Goal: Task Accomplishment & Management: Use online tool/utility

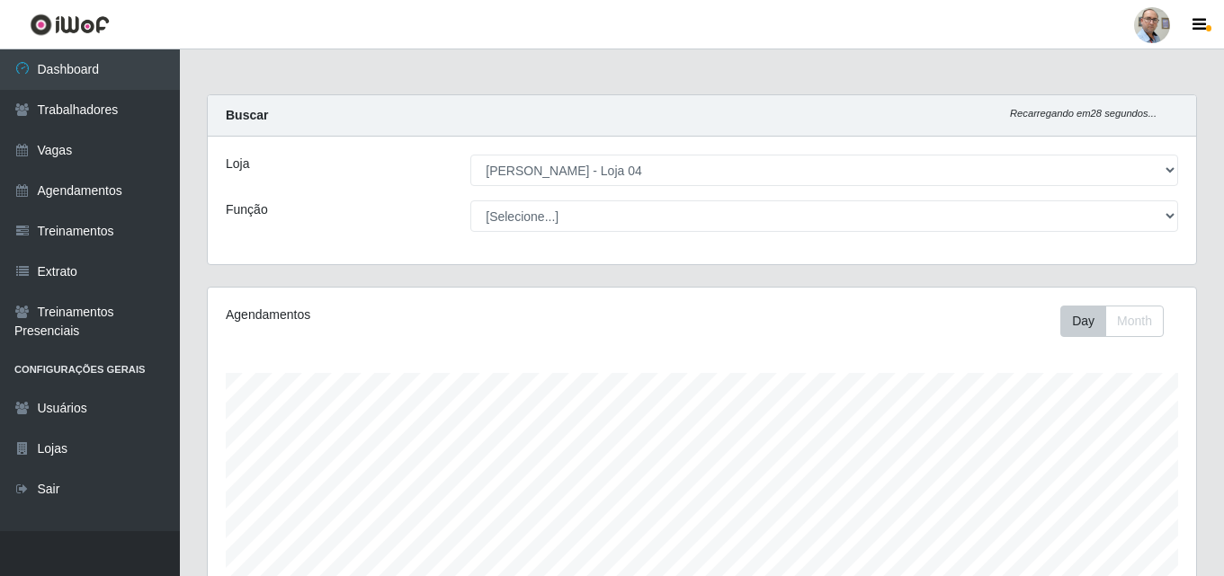
select select "251"
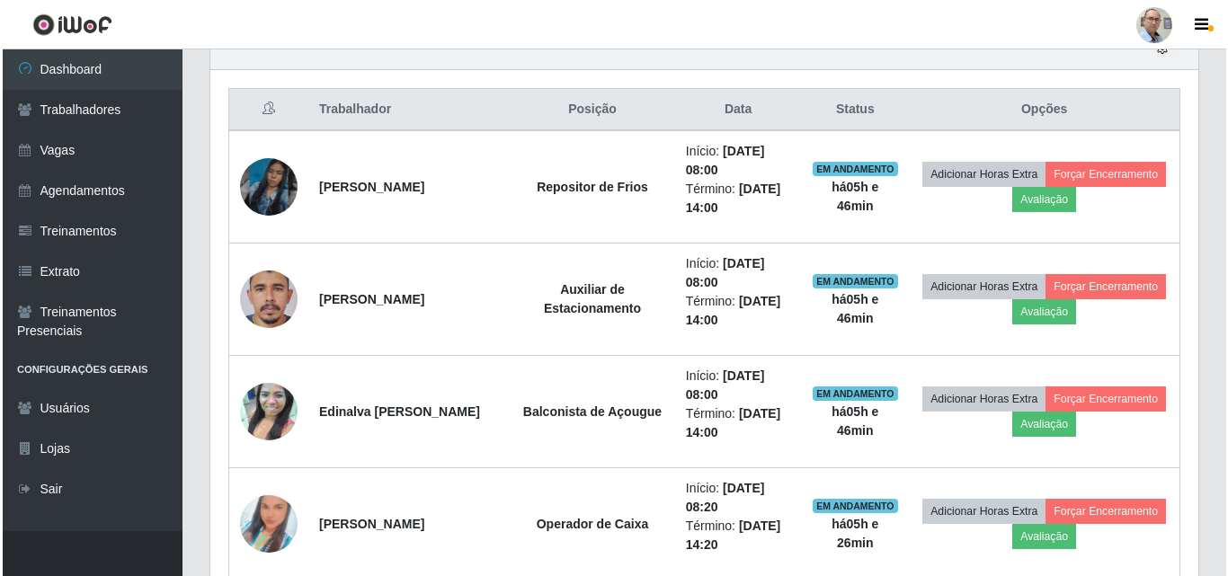
scroll to position [373, 988]
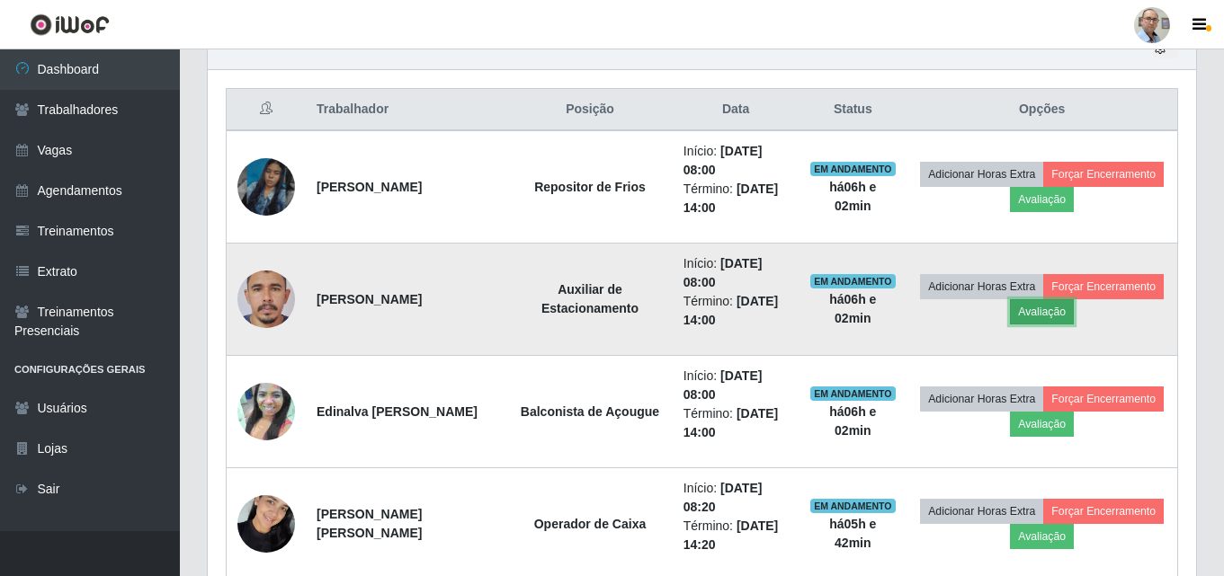
click at [1074, 313] on button "Avaliação" at bounding box center [1042, 311] width 64 height 25
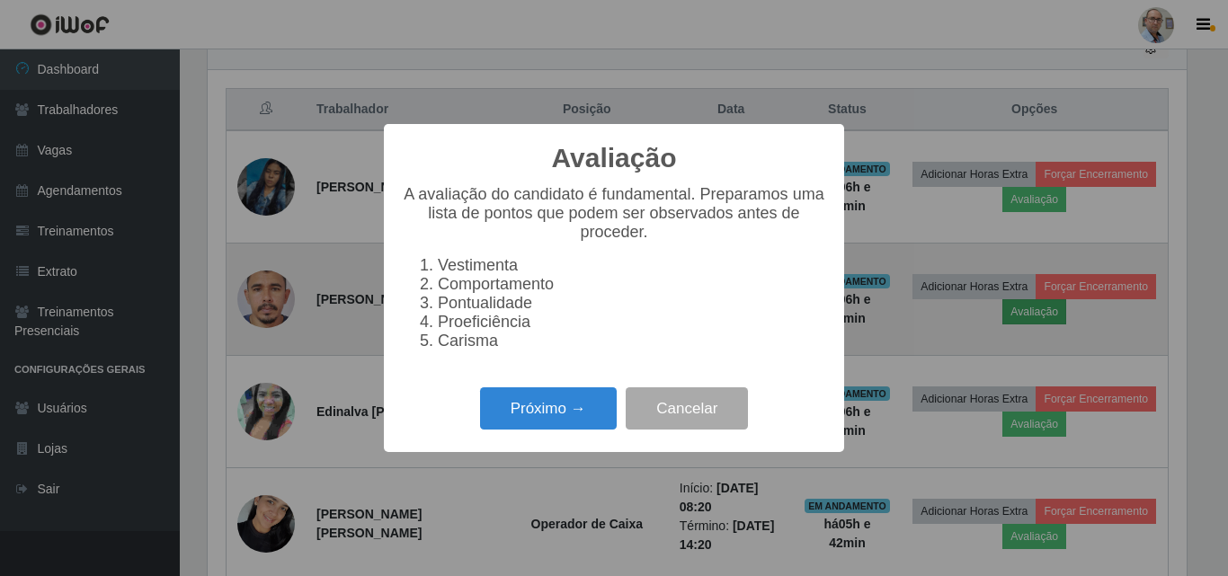
scroll to position [373, 979]
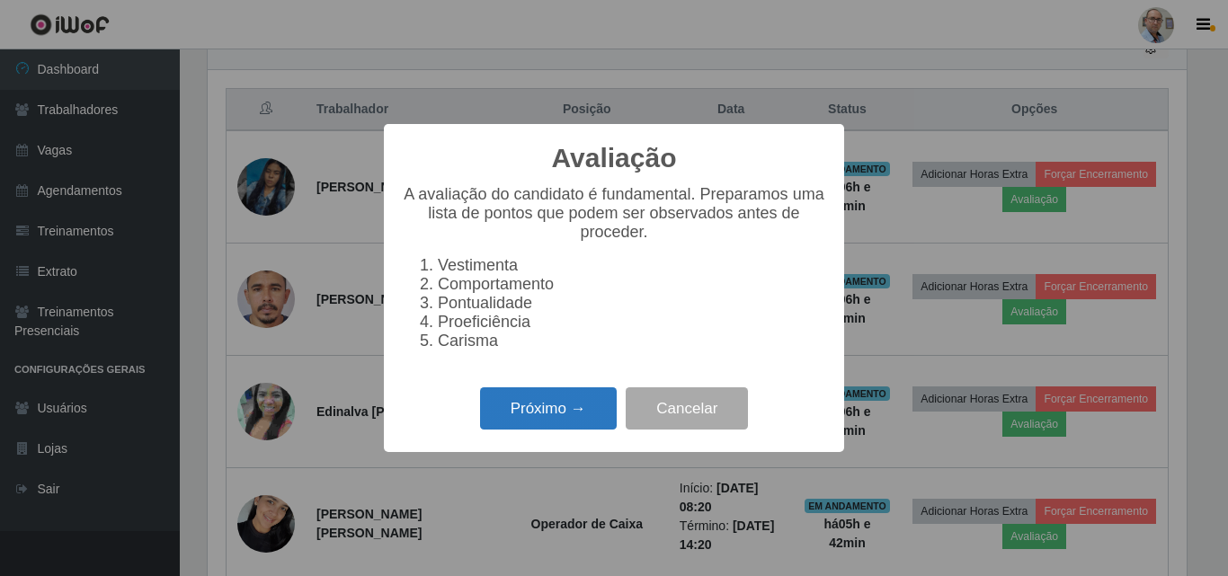
click at [545, 410] on button "Próximo →" at bounding box center [548, 409] width 137 height 42
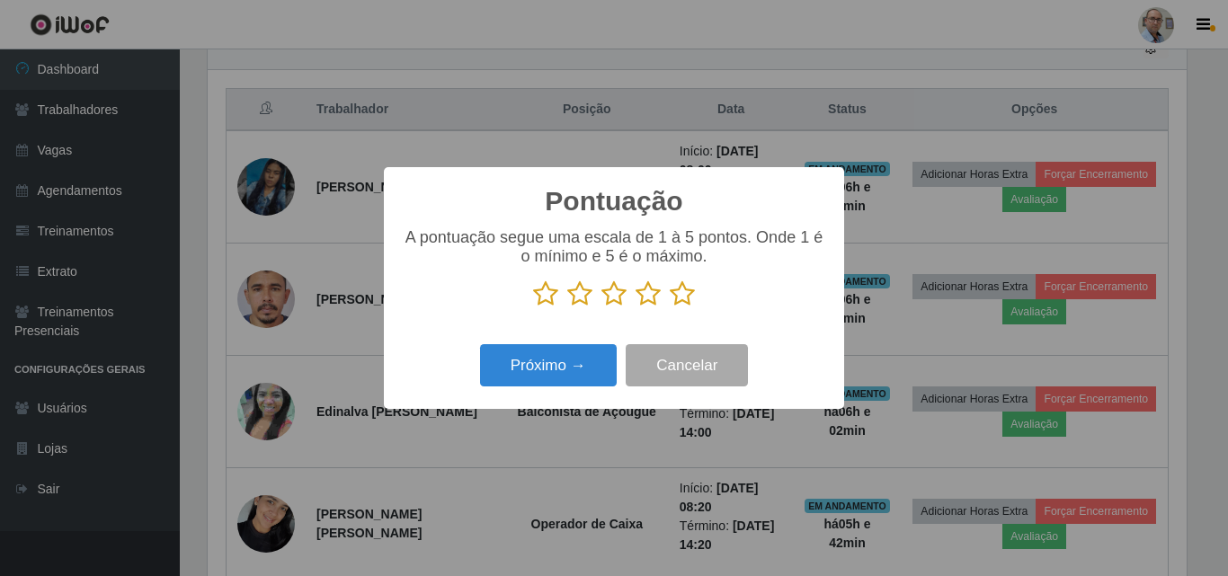
scroll to position [898950, 898344]
click at [691, 299] on icon at bounding box center [682, 294] width 25 height 27
click at [670, 308] on input "radio" at bounding box center [670, 308] width 0 height 0
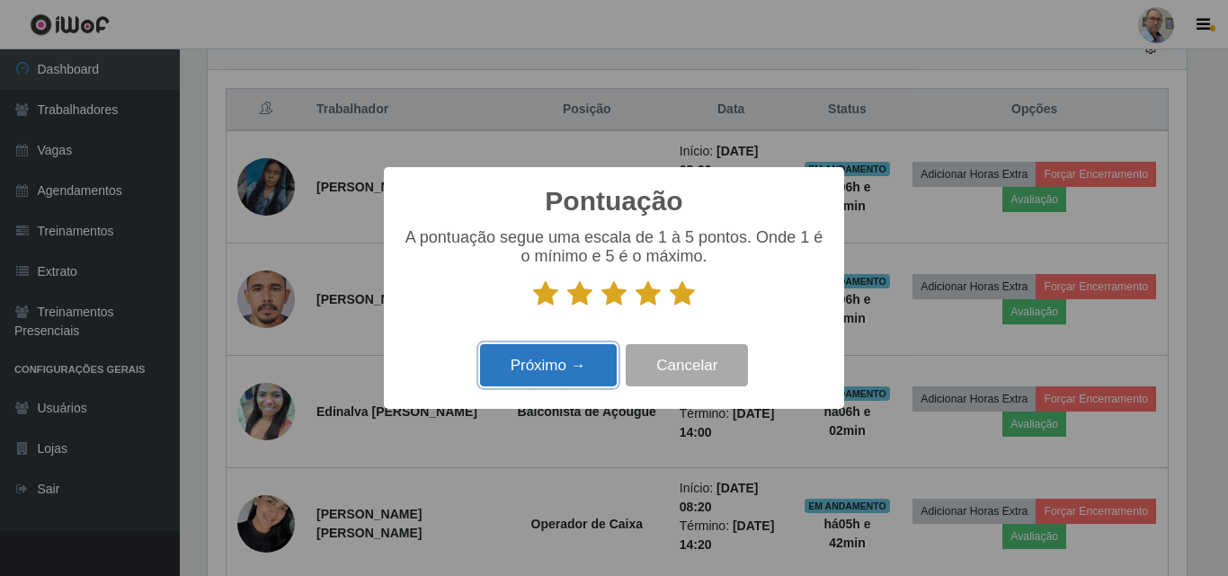
click at [522, 369] on button "Próximo →" at bounding box center [548, 365] width 137 height 42
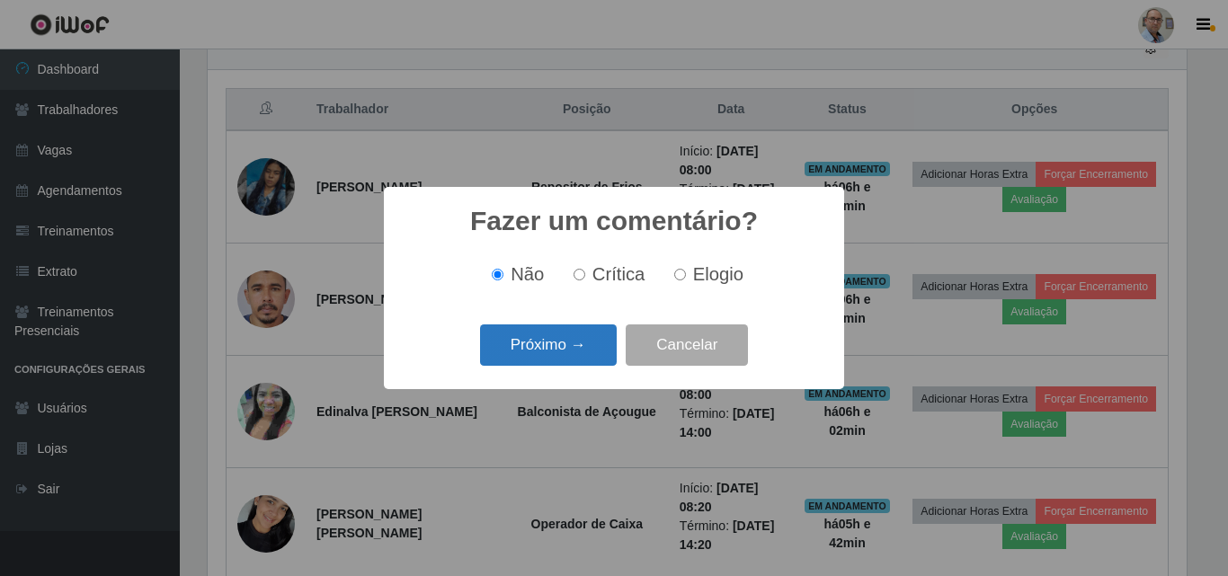
click at [553, 353] on button "Próximo →" at bounding box center [548, 346] width 137 height 42
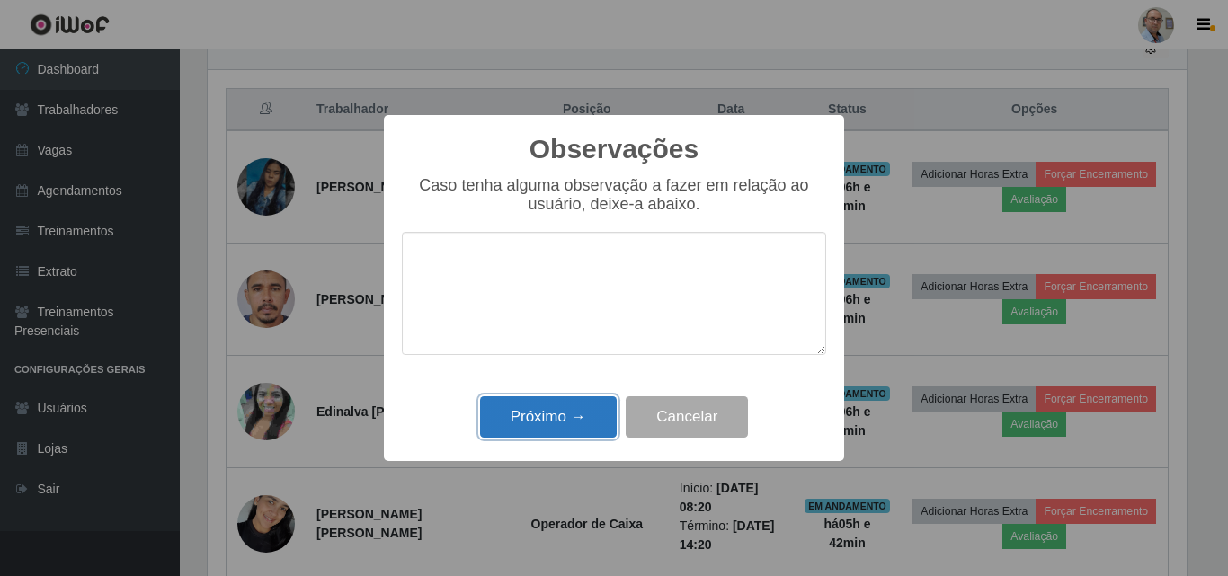
click at [514, 430] on button "Próximo →" at bounding box center [548, 418] width 137 height 42
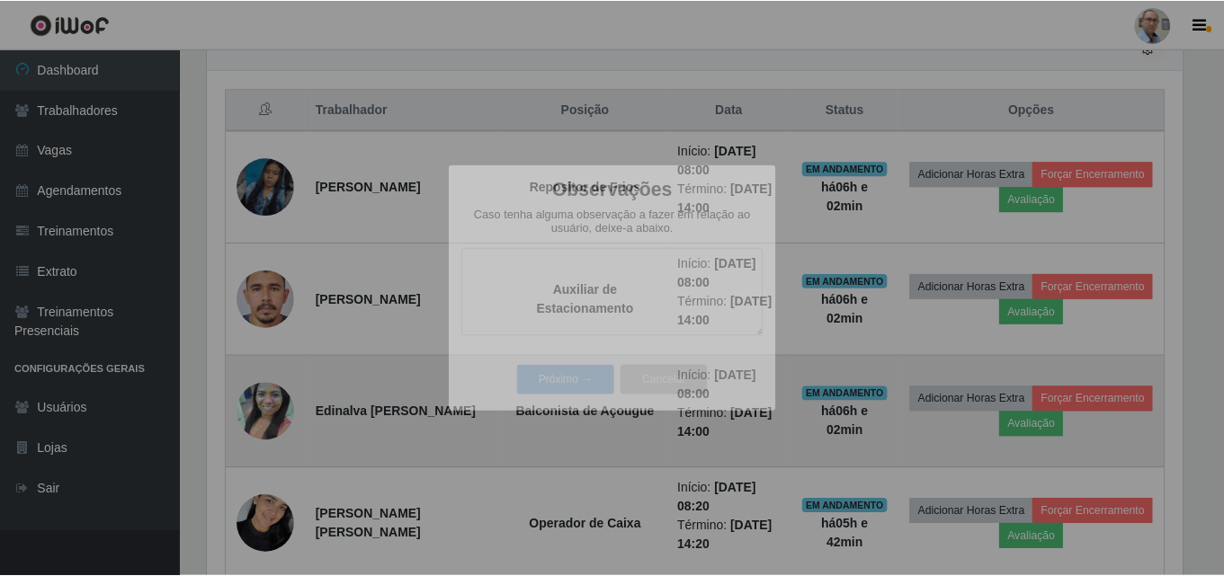
scroll to position [373, 988]
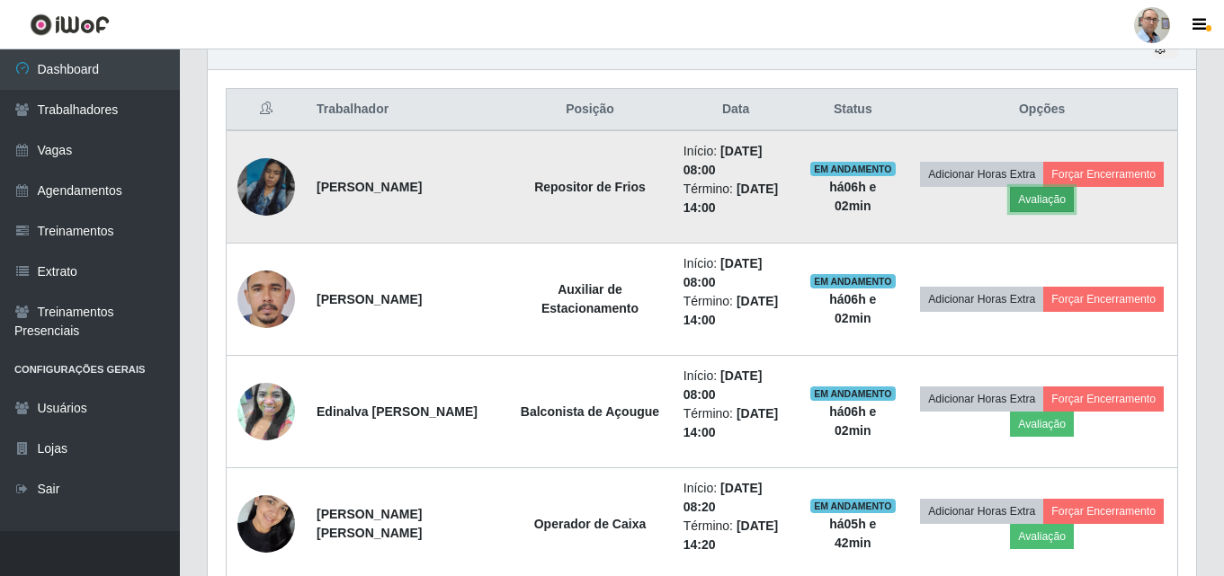
click at [1074, 197] on button "Avaliação" at bounding box center [1042, 199] width 64 height 25
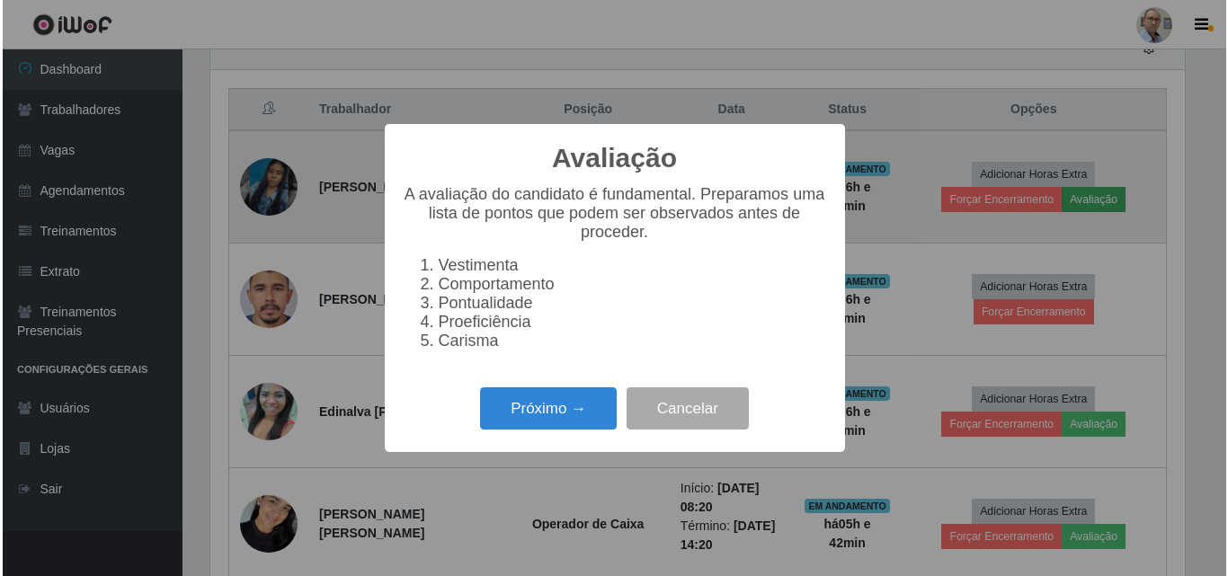
scroll to position [373, 979]
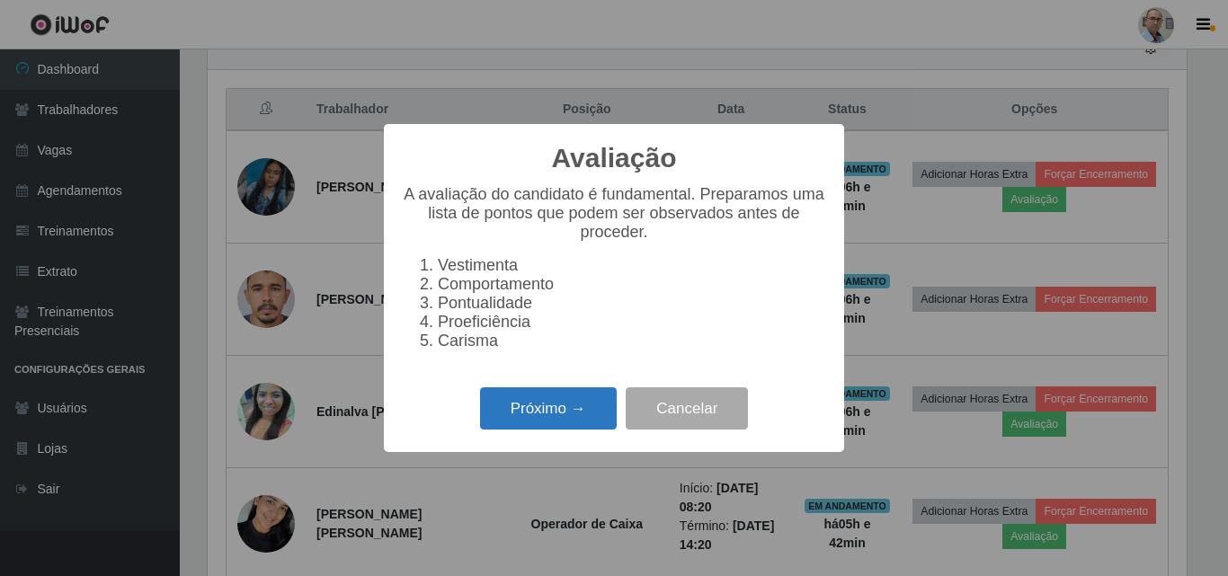
click at [540, 422] on button "Próximo →" at bounding box center [548, 409] width 137 height 42
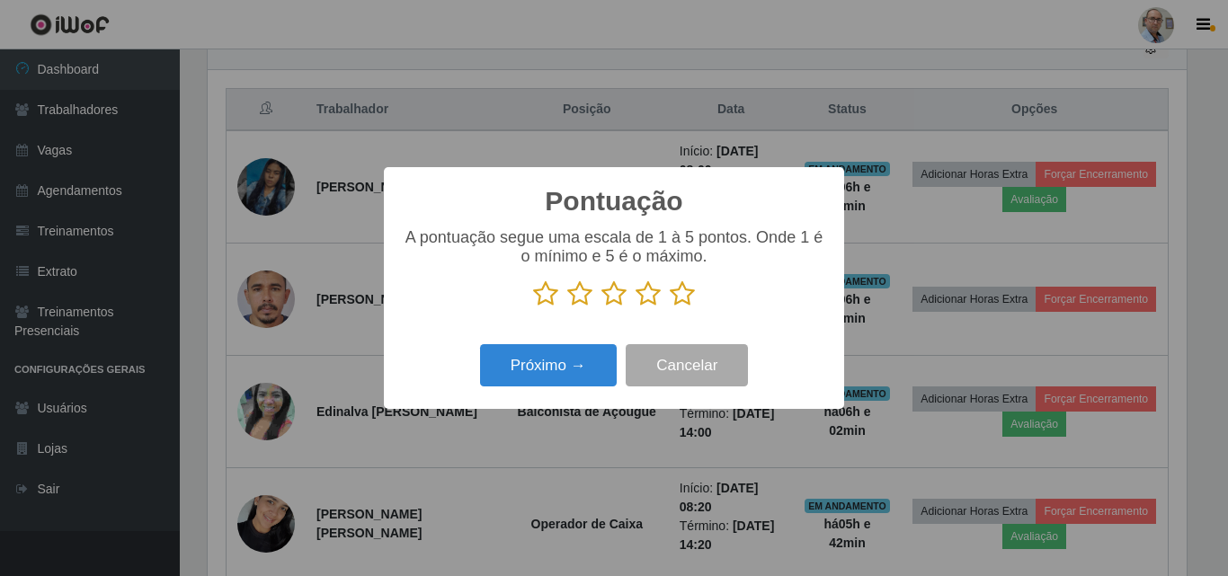
click at [681, 300] on icon at bounding box center [682, 294] width 25 height 27
click at [670, 308] on input "radio" at bounding box center [670, 308] width 0 height 0
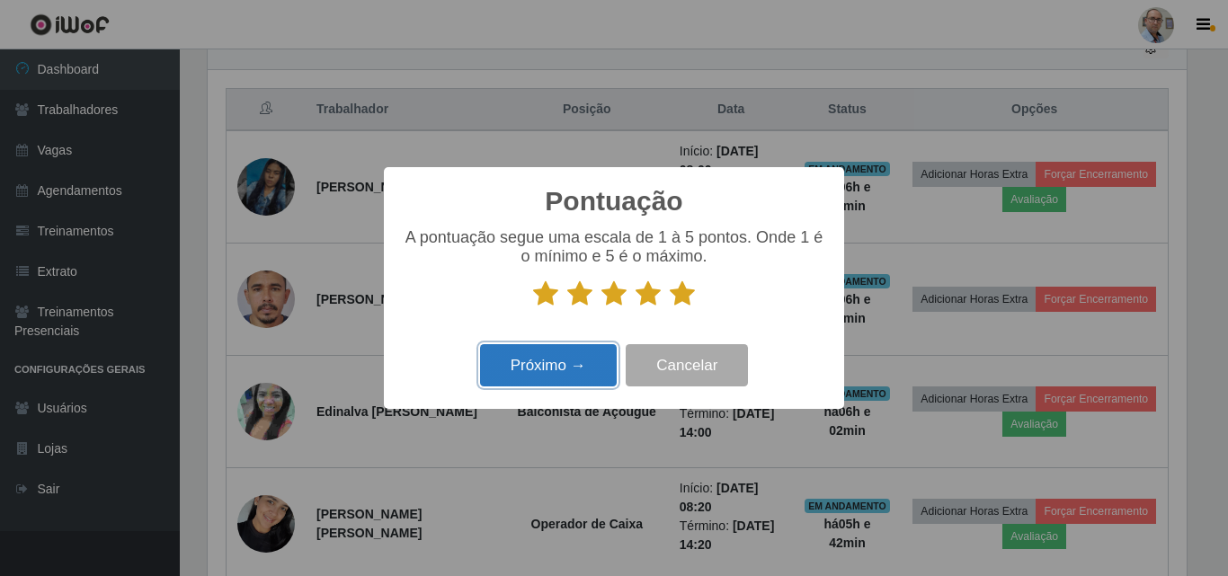
click at [556, 358] on button "Próximo →" at bounding box center [548, 365] width 137 height 42
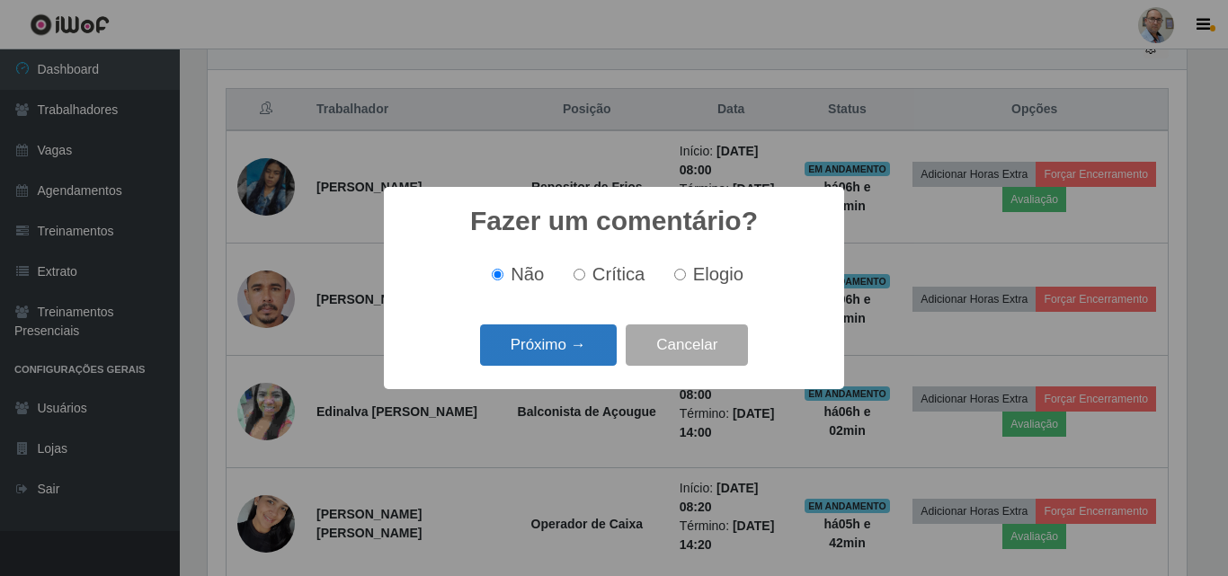
click at [555, 351] on button "Próximo →" at bounding box center [548, 346] width 137 height 42
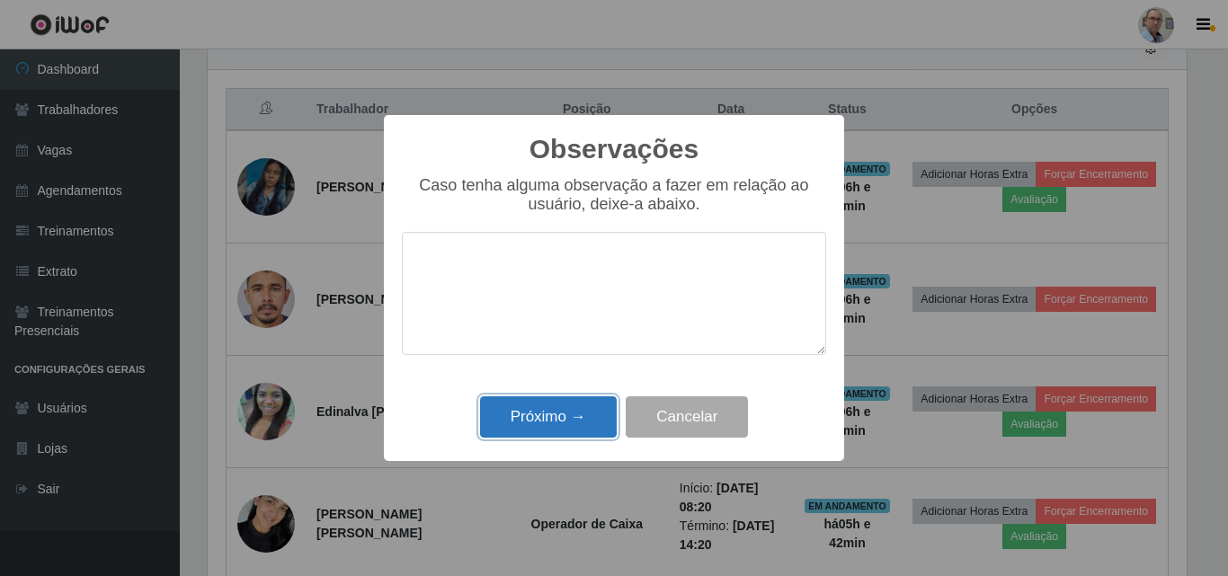
click at [533, 424] on button "Próximo →" at bounding box center [548, 418] width 137 height 42
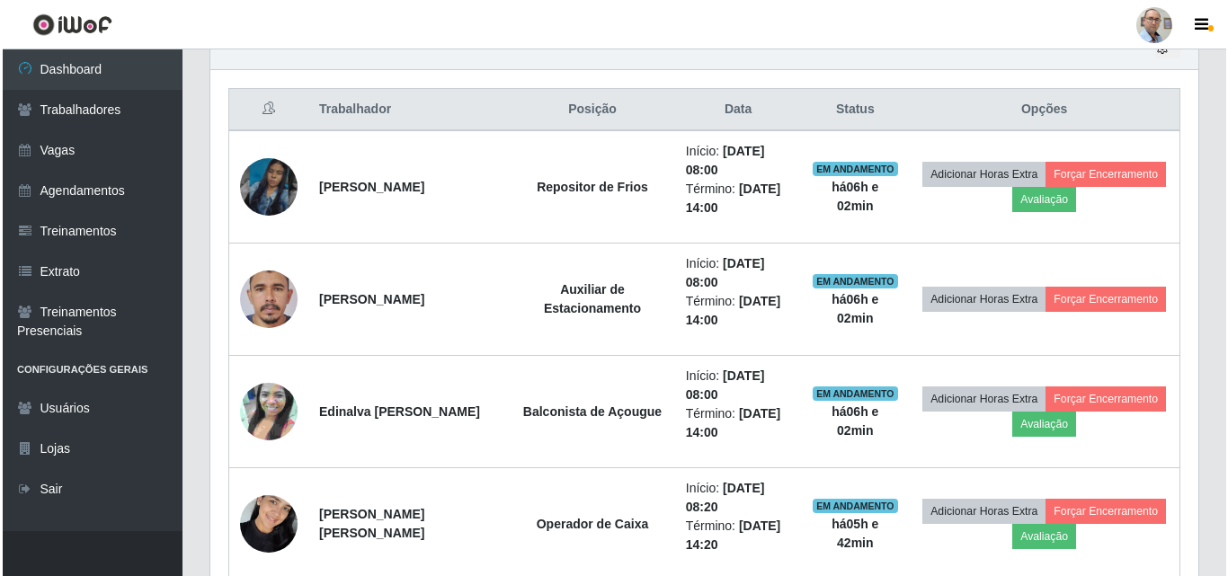
scroll to position [373, 988]
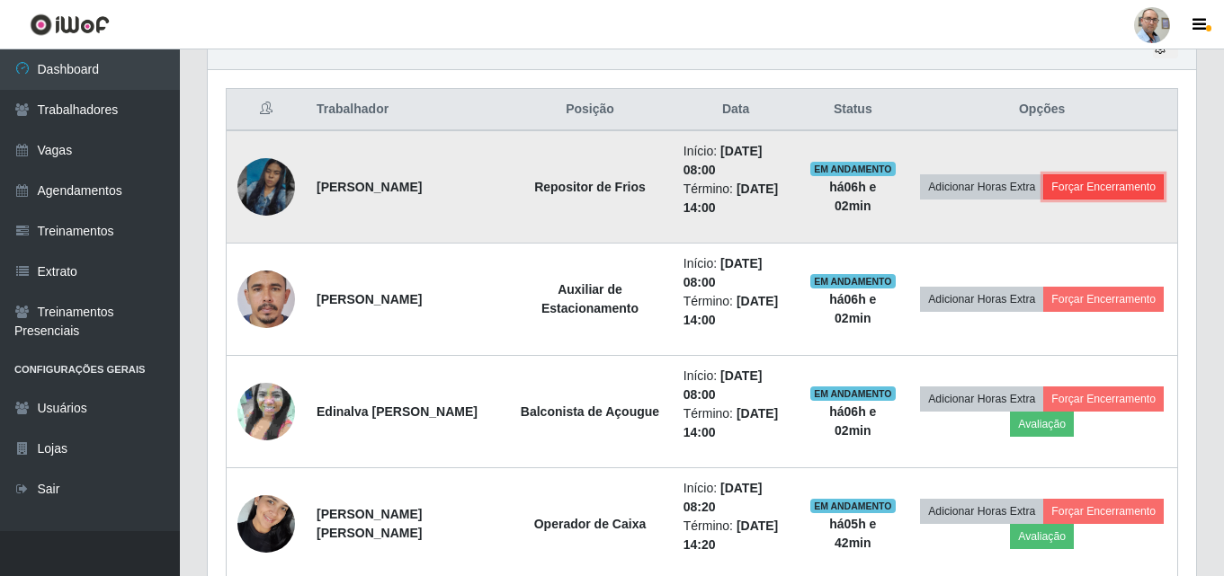
click at [1067, 198] on button "Forçar Encerramento" at bounding box center [1103, 186] width 121 height 25
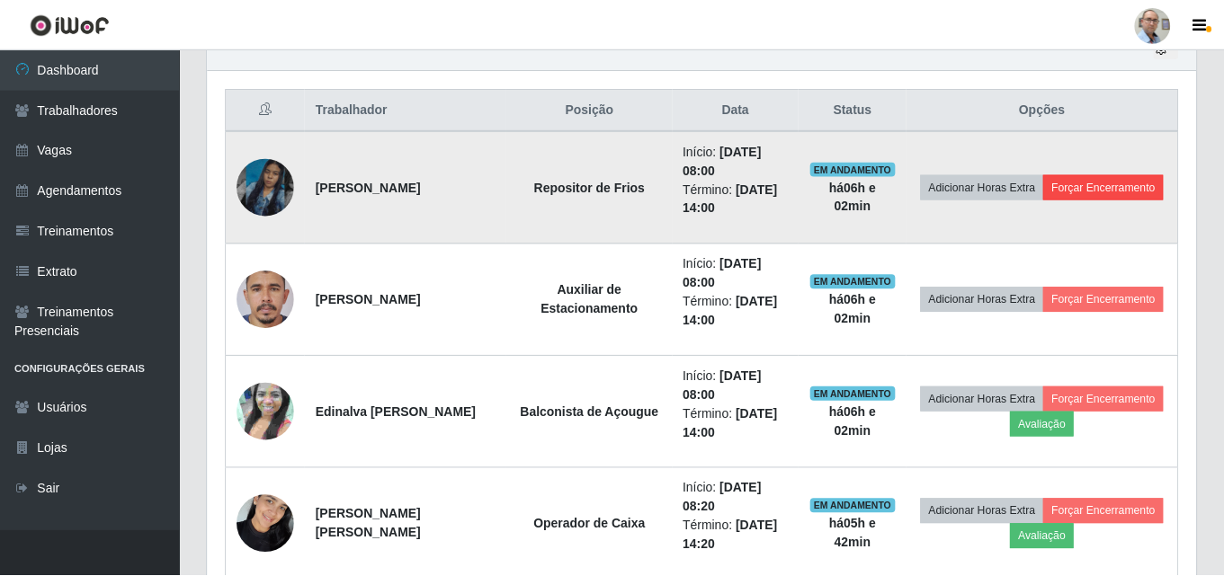
scroll to position [373, 979]
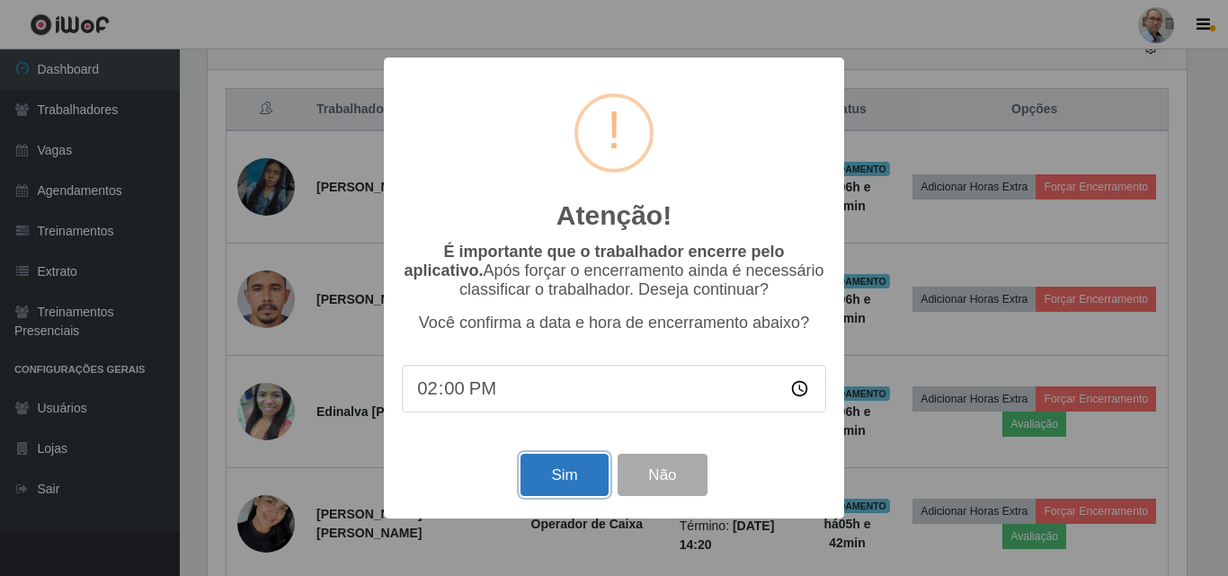
click at [557, 479] on button "Sim" at bounding box center [564, 475] width 87 height 42
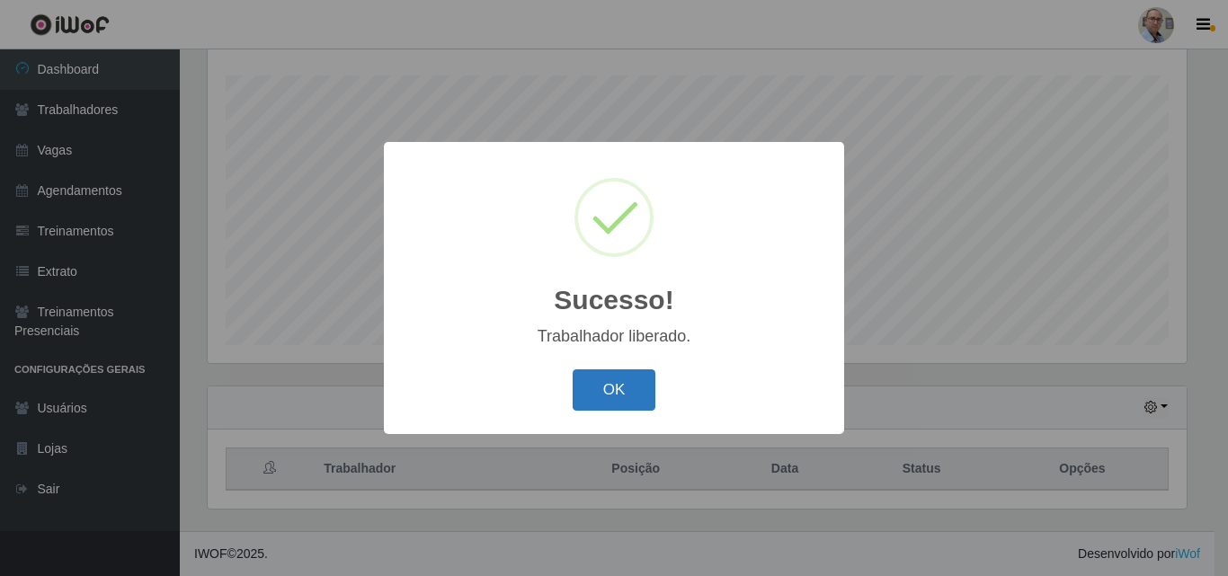
click at [611, 387] on button "OK" at bounding box center [615, 391] width 84 height 42
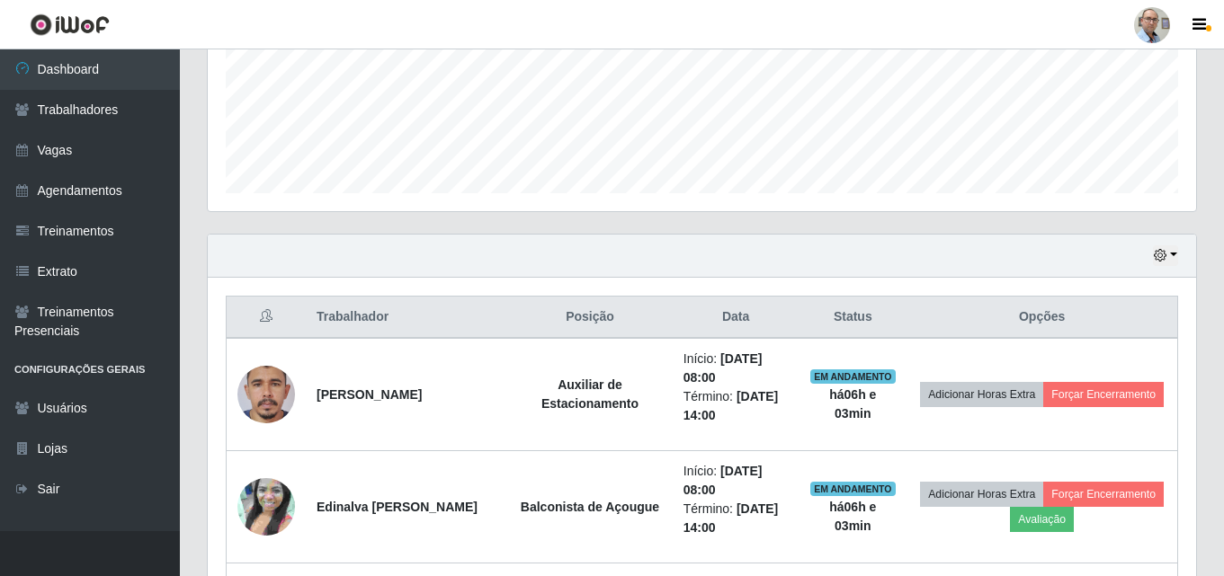
scroll to position [567, 0]
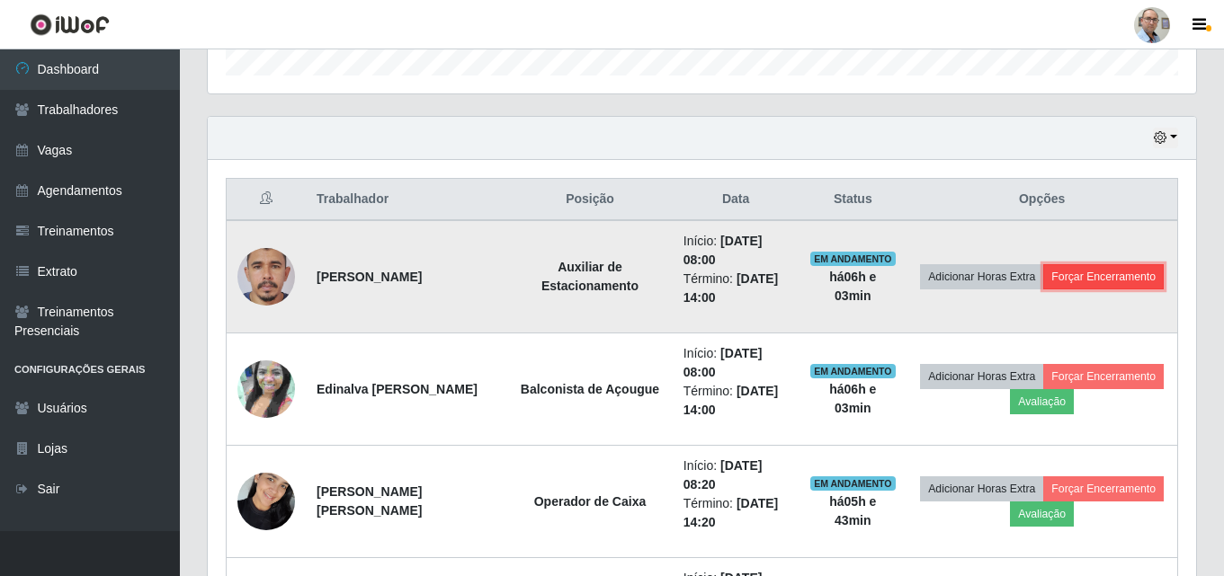
click at [1043, 285] on button "Forçar Encerramento" at bounding box center [1103, 276] width 121 height 25
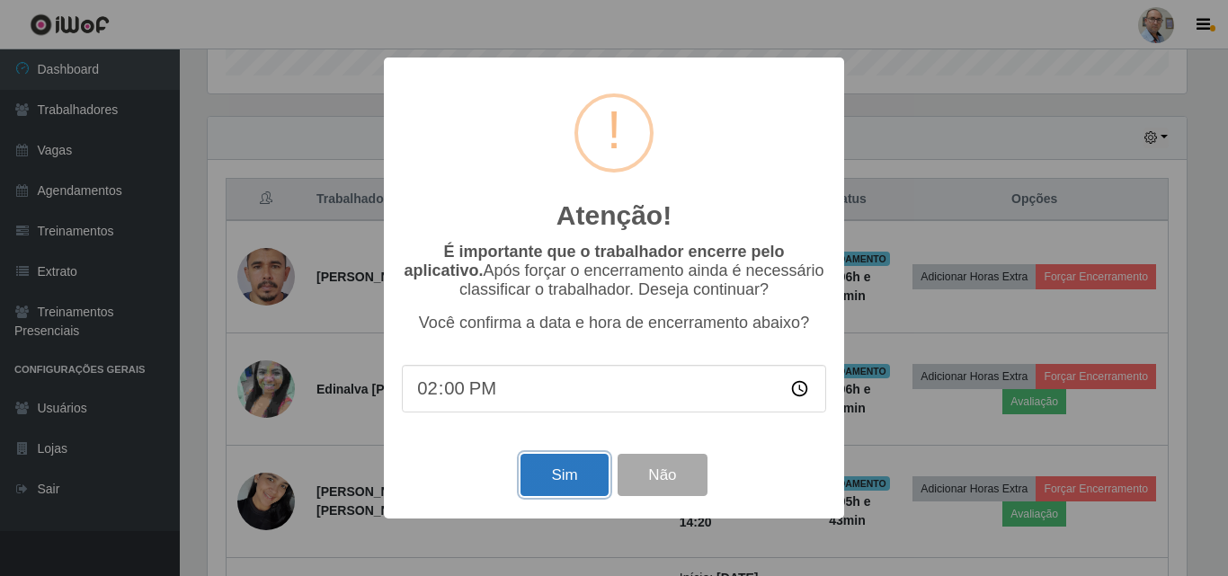
click at [553, 477] on button "Sim" at bounding box center [564, 475] width 87 height 42
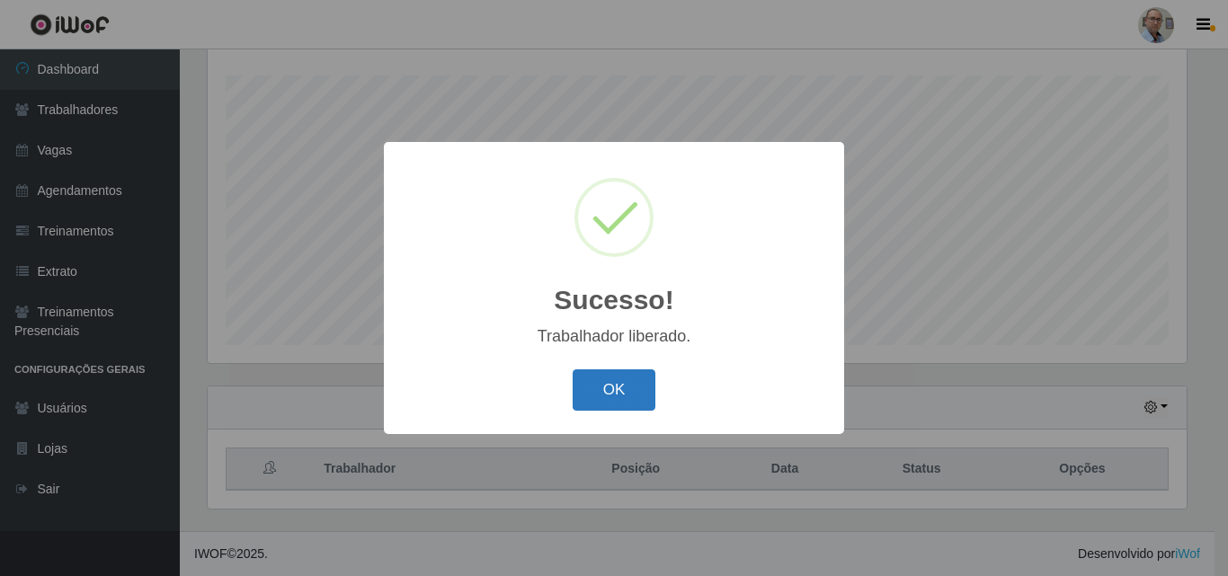
click at [585, 397] on button "OK" at bounding box center [615, 391] width 84 height 42
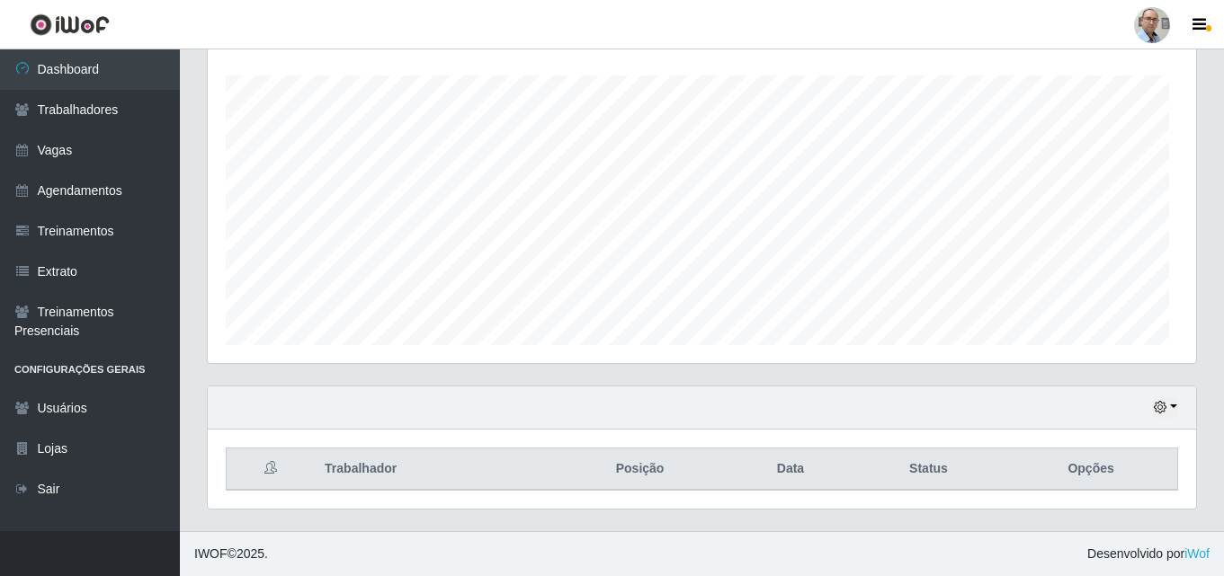
scroll to position [0, 0]
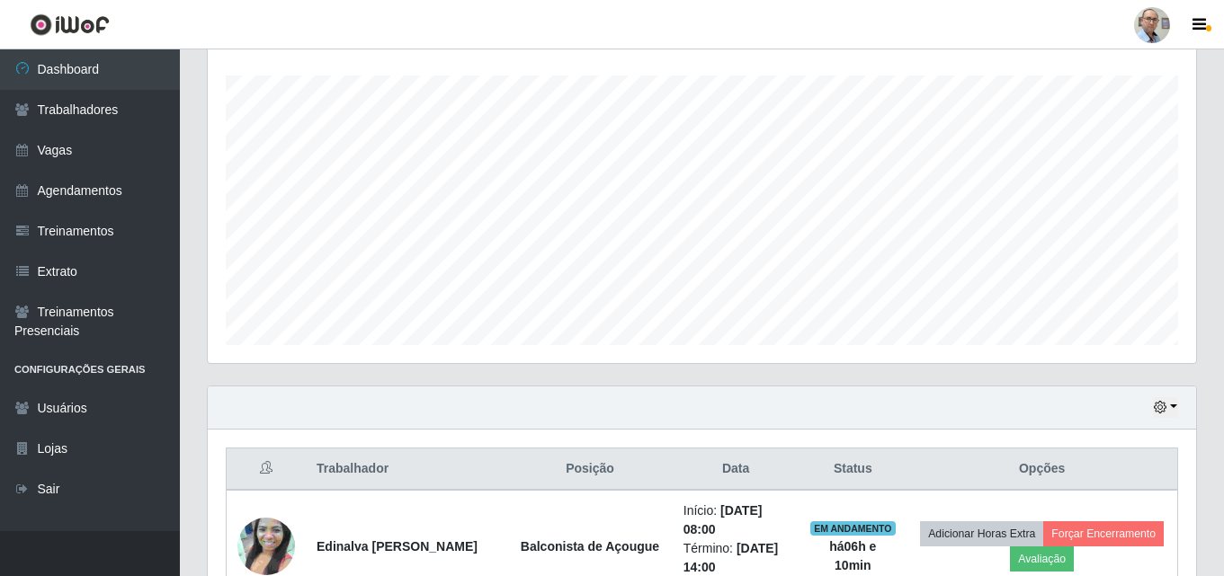
click at [695, 53] on div "Agendamentos Day Month 16/07 Agendamentos 144" at bounding box center [702, 176] width 988 height 373
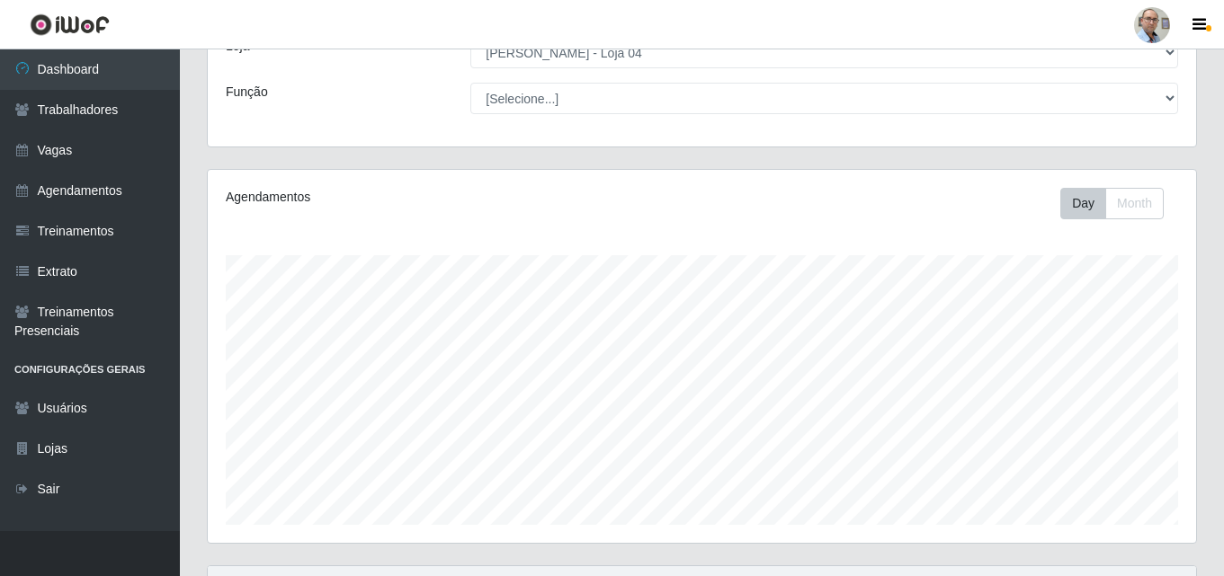
scroll to position [567, 0]
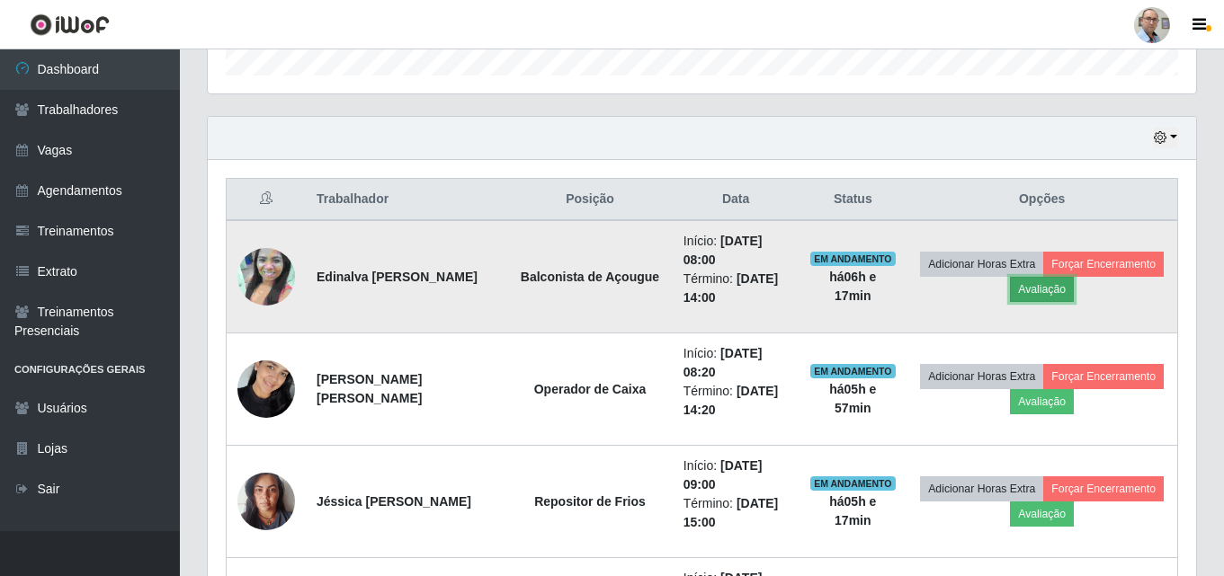
click at [1074, 286] on button "Avaliação" at bounding box center [1042, 289] width 64 height 25
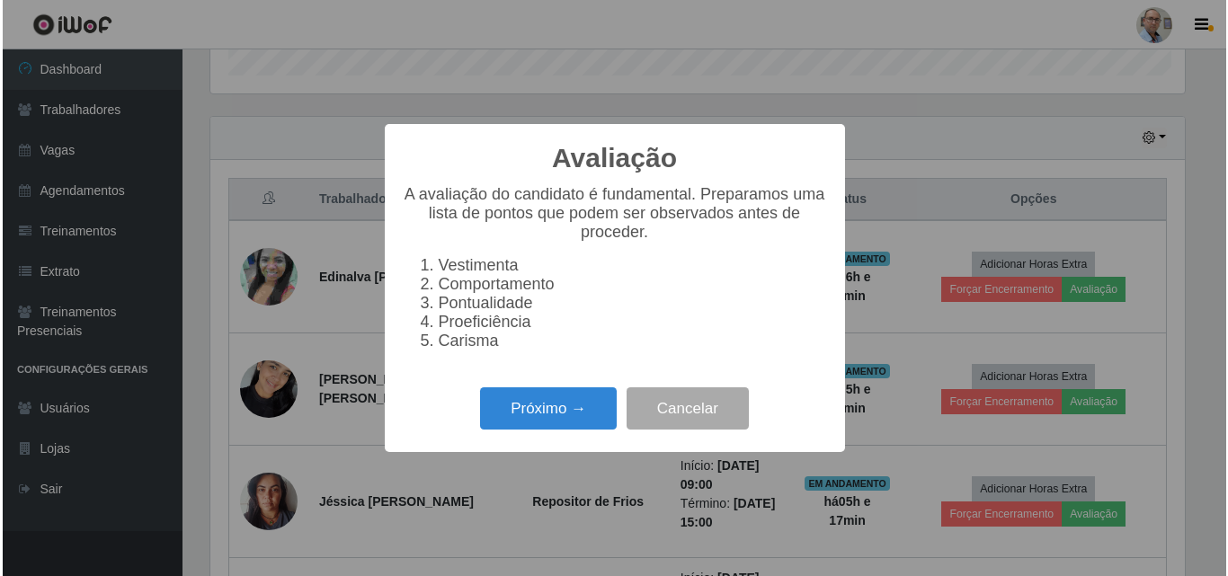
scroll to position [373, 979]
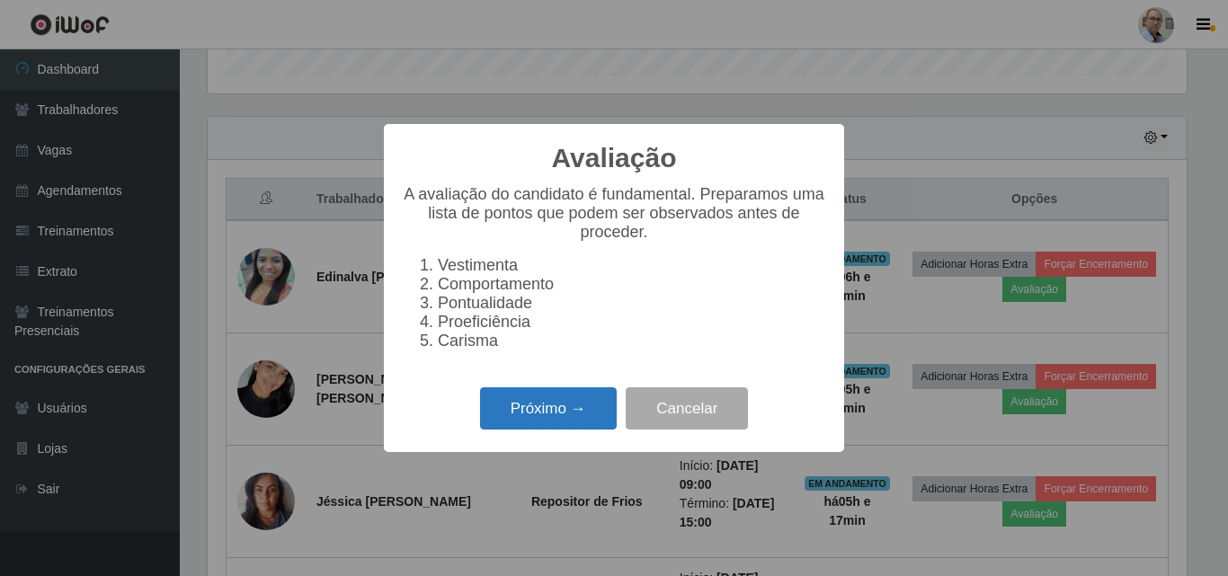
click at [558, 419] on button "Próximo →" at bounding box center [548, 409] width 137 height 42
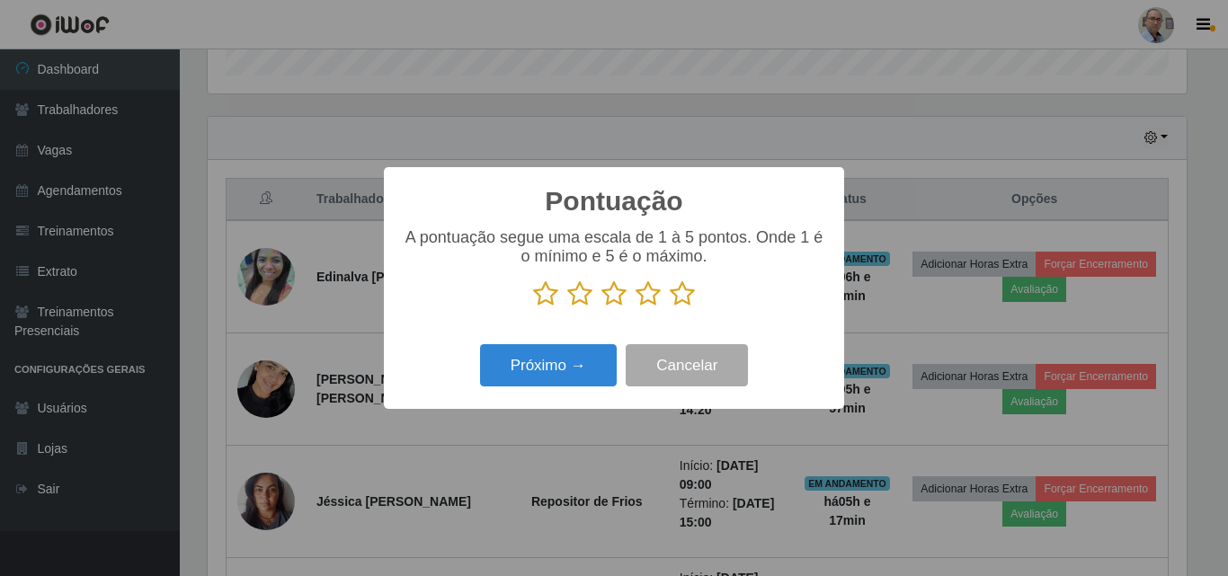
click at [646, 297] on icon at bounding box center [648, 294] width 25 height 27
click at [636, 308] on input "radio" at bounding box center [636, 308] width 0 height 0
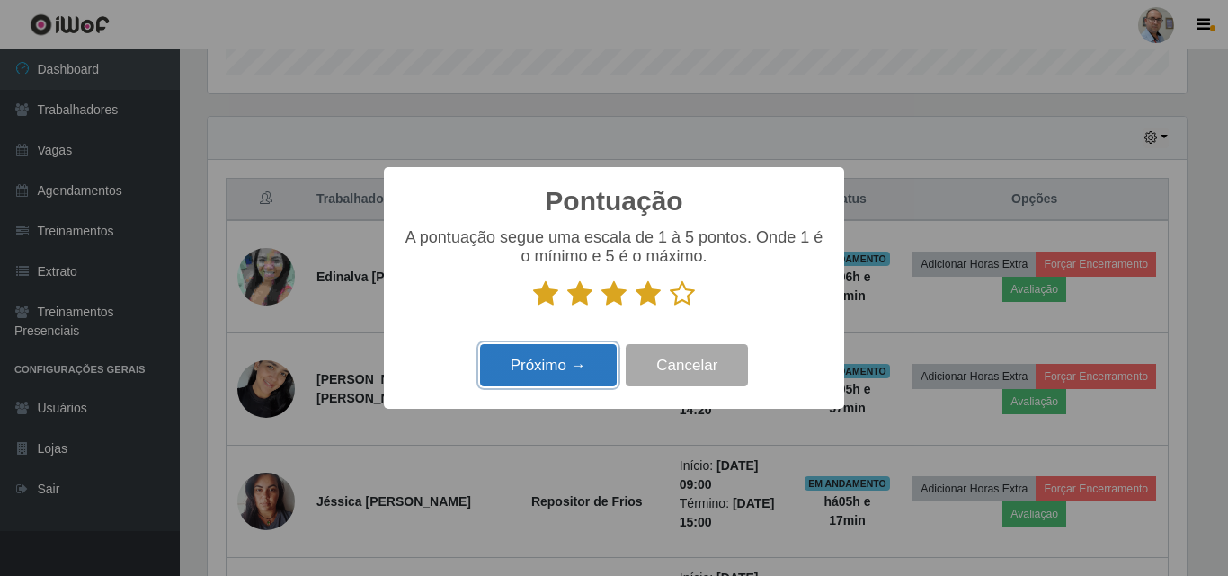
click at [532, 360] on button "Próximo →" at bounding box center [548, 365] width 137 height 42
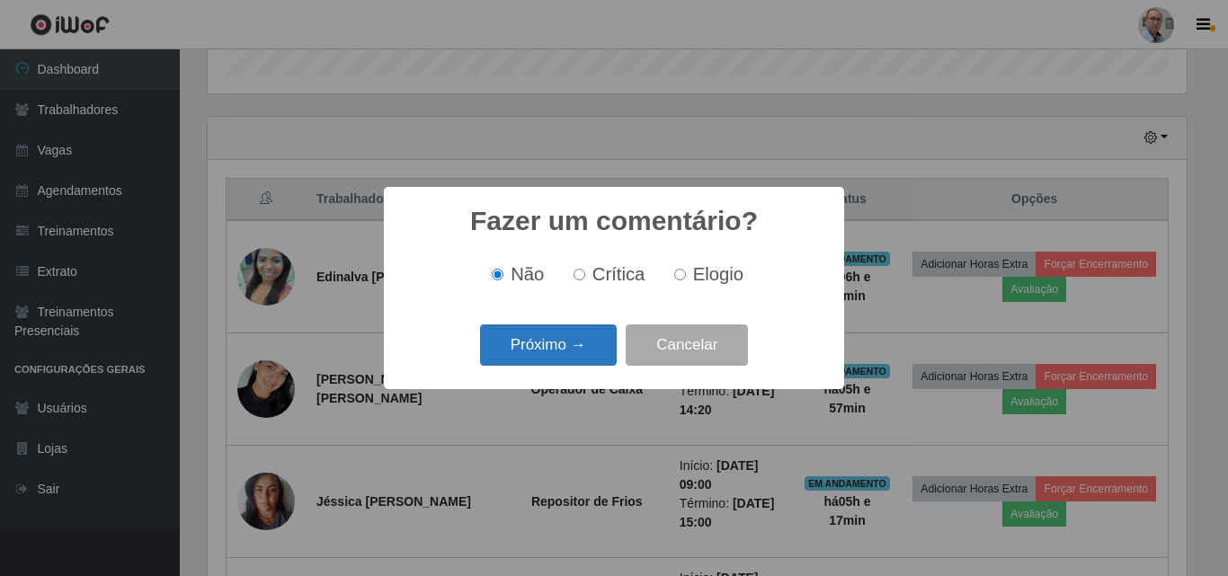
click at [527, 351] on button "Próximo →" at bounding box center [548, 346] width 137 height 42
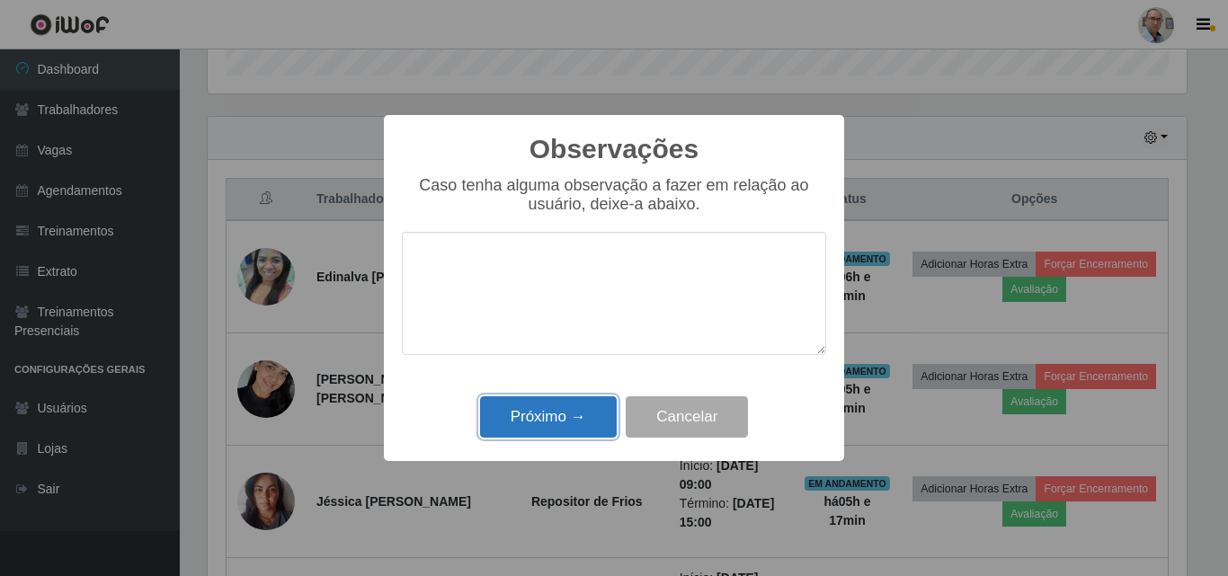
click at [532, 433] on button "Próximo →" at bounding box center [548, 418] width 137 height 42
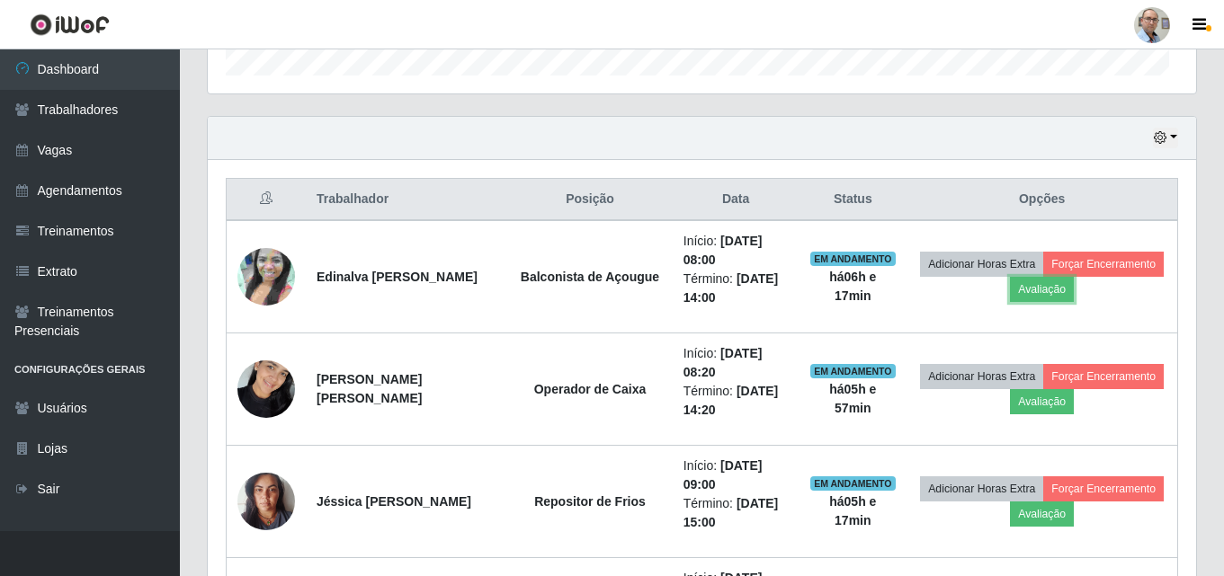
scroll to position [373, 988]
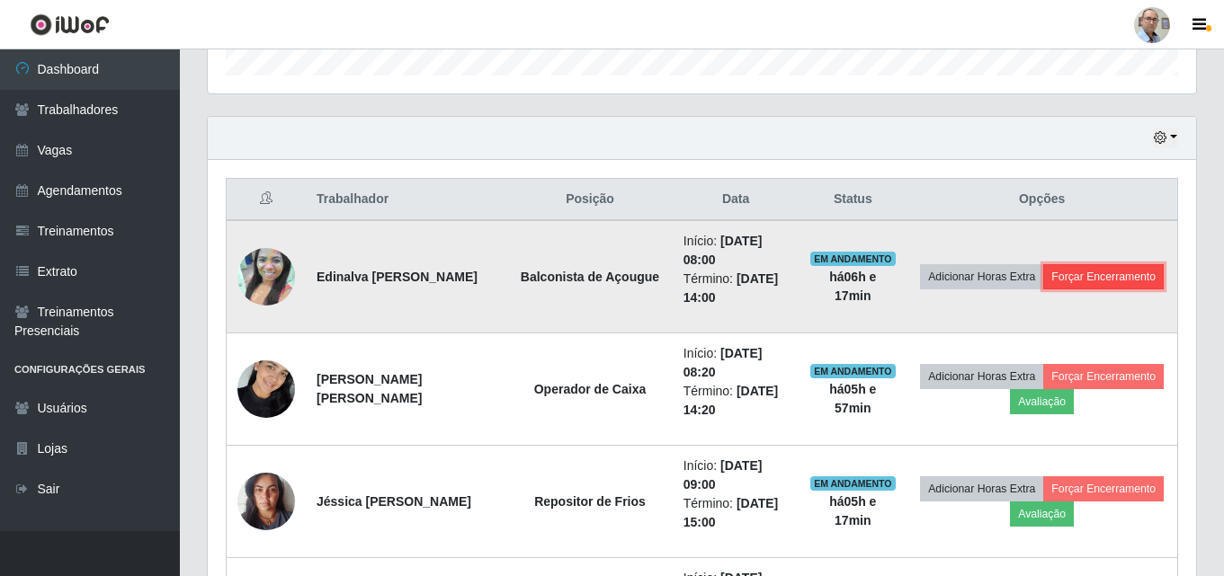
click at [1043, 287] on button "Forçar Encerramento" at bounding box center [1103, 276] width 121 height 25
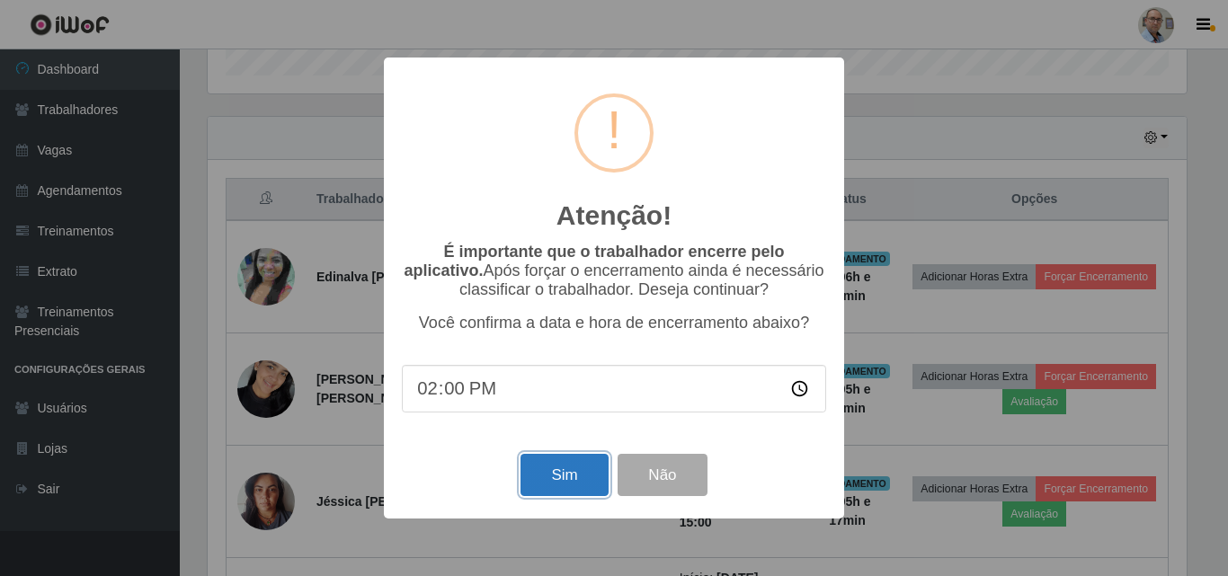
click at [550, 469] on button "Sim" at bounding box center [564, 475] width 87 height 42
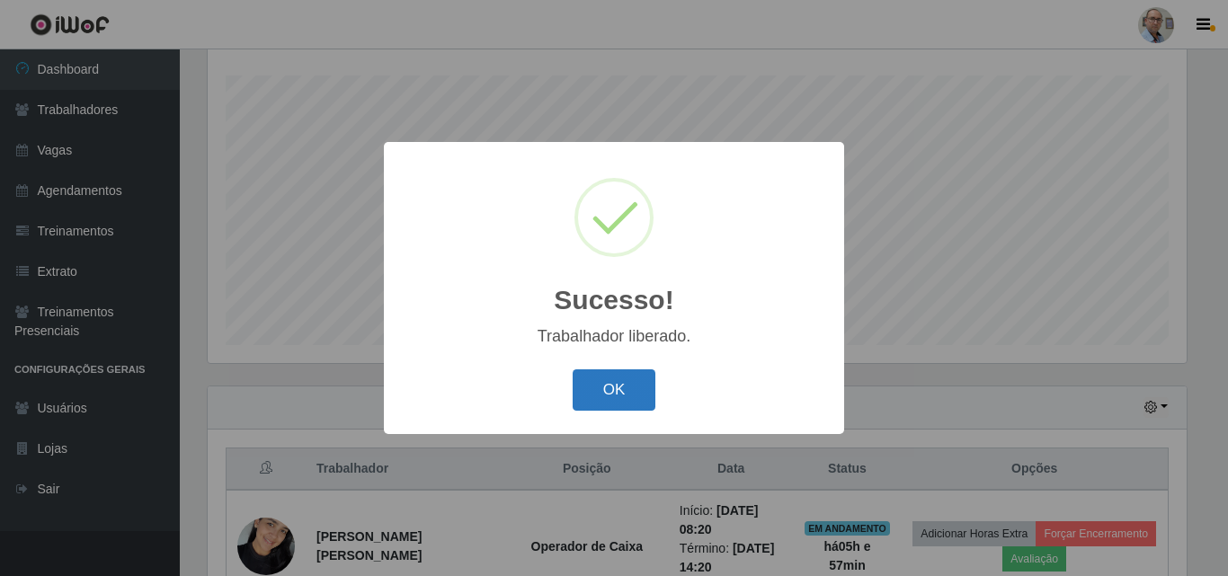
click at [607, 383] on button "OK" at bounding box center [615, 391] width 84 height 42
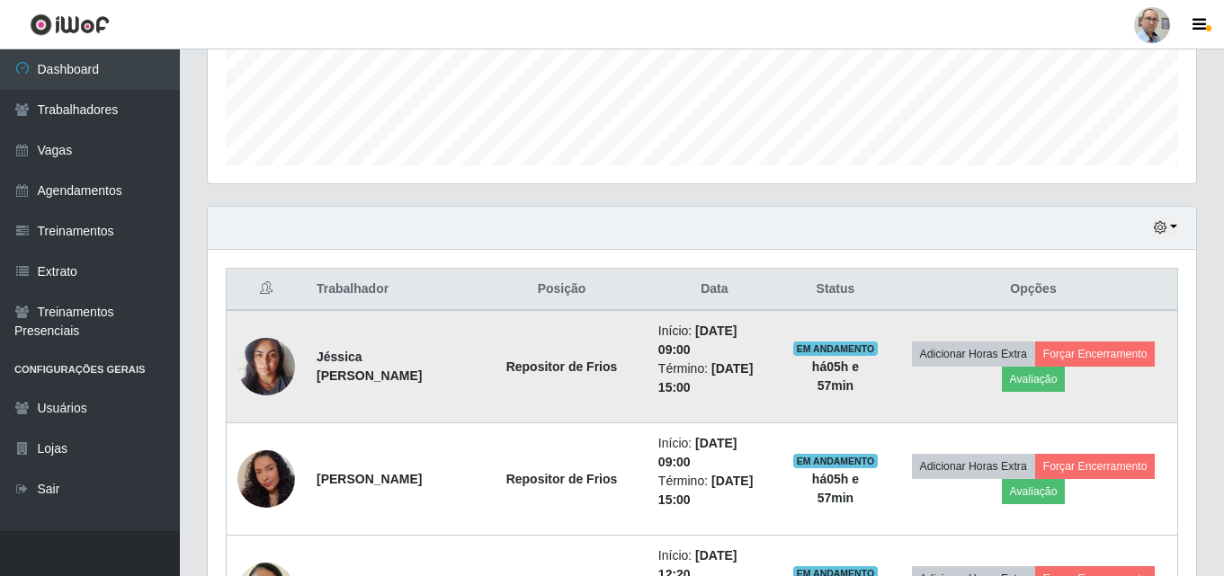
scroll to position [567, 0]
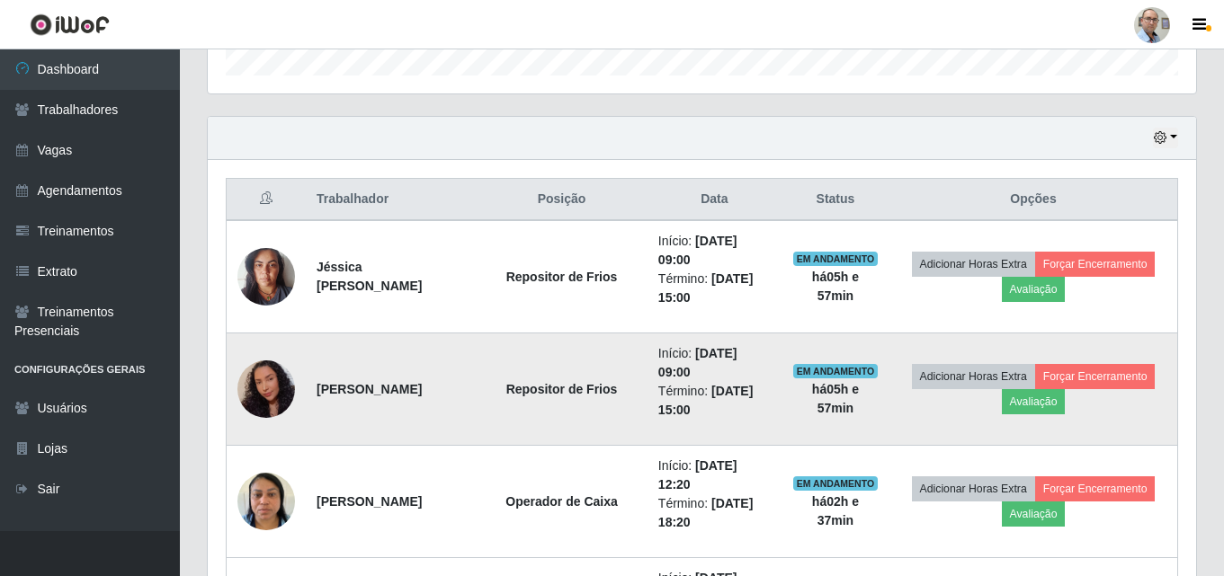
click at [266, 396] on img at bounding box center [266, 390] width 58 height 74
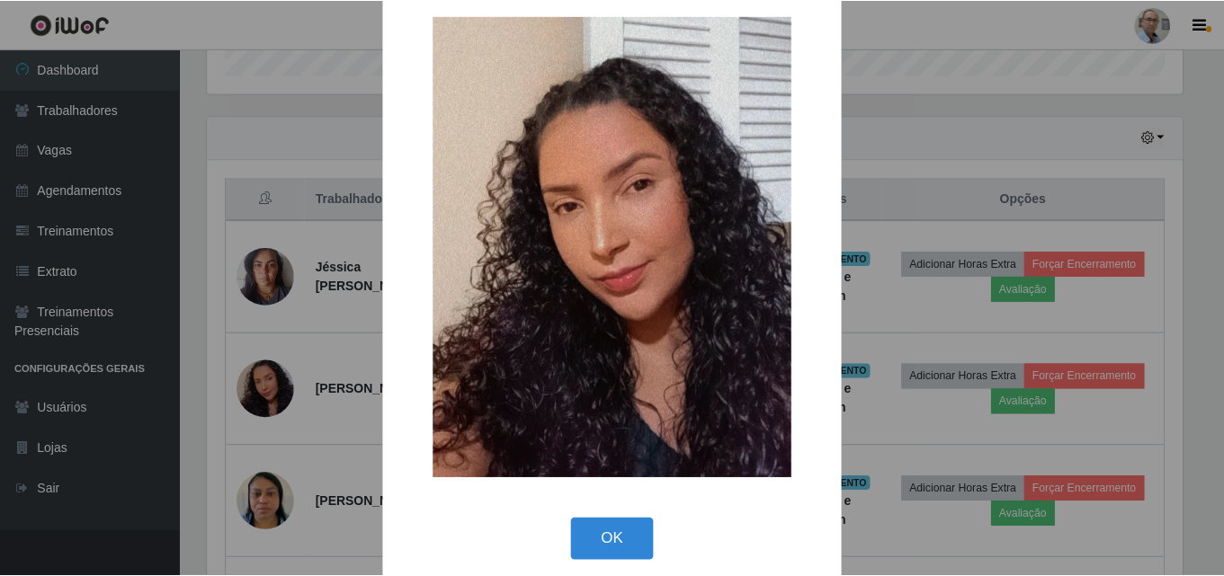
scroll to position [43, 0]
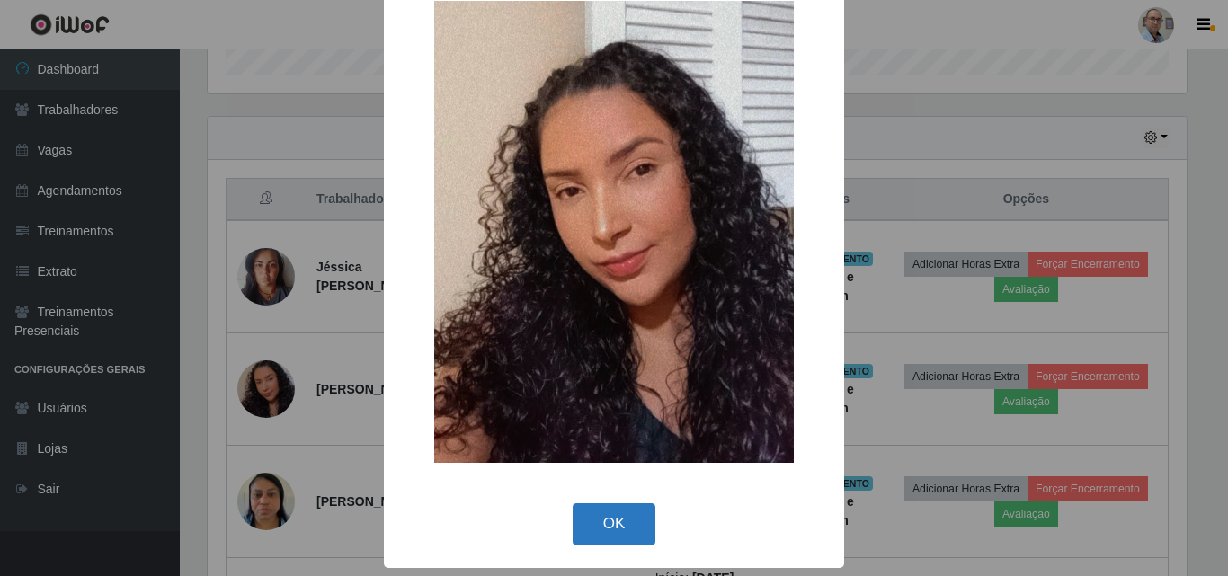
click at [617, 514] on button "OK" at bounding box center [615, 525] width 84 height 42
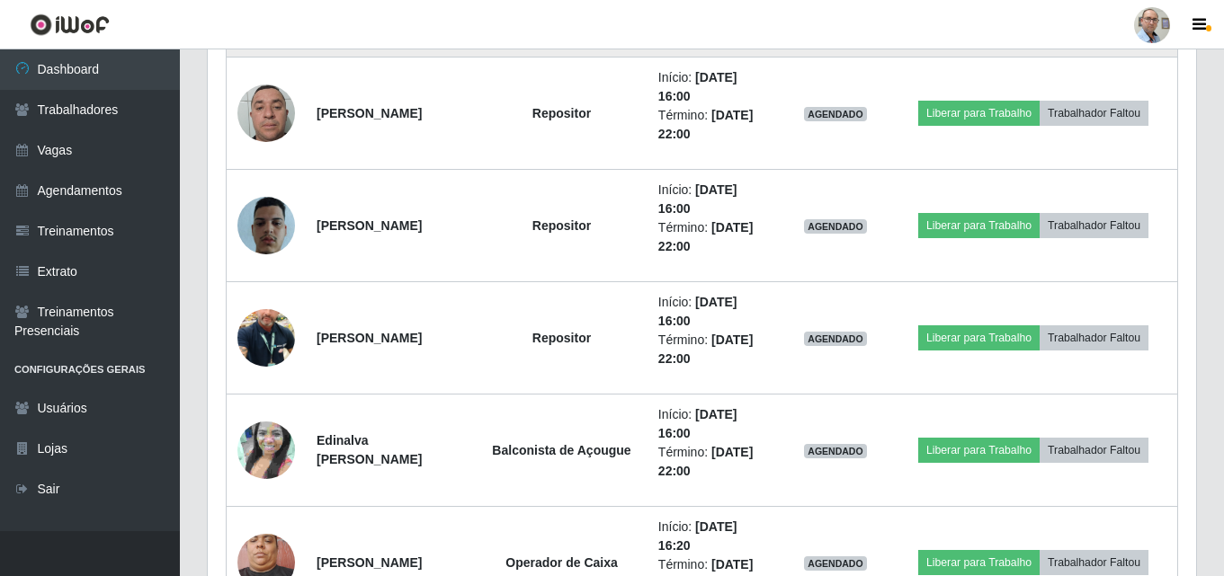
scroll to position [1916, 0]
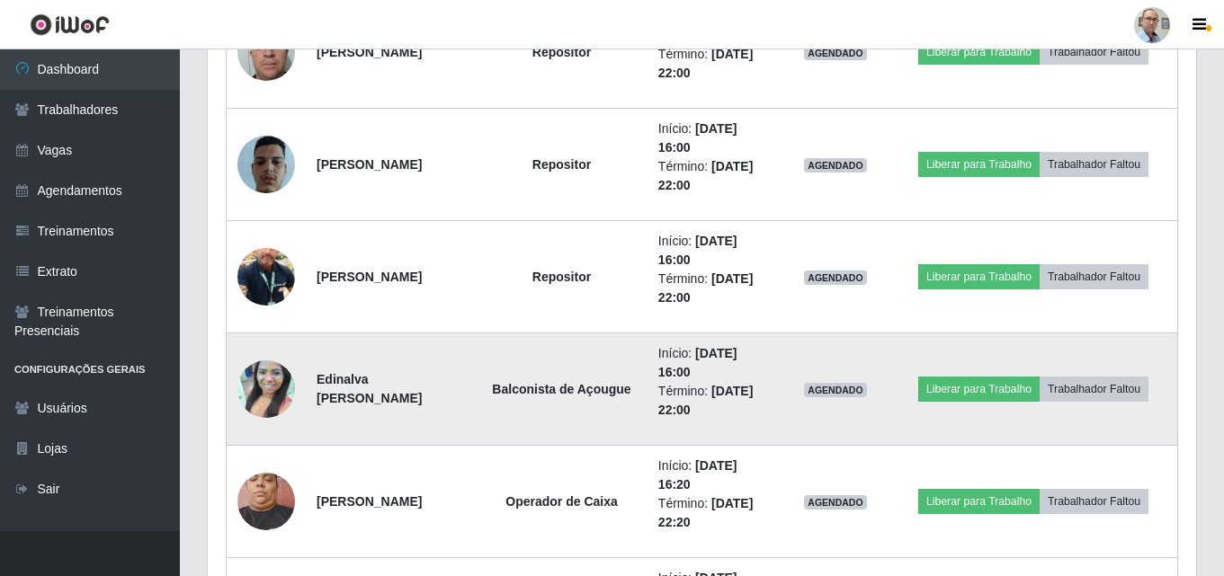
click at [279, 383] on img at bounding box center [266, 389] width 58 height 103
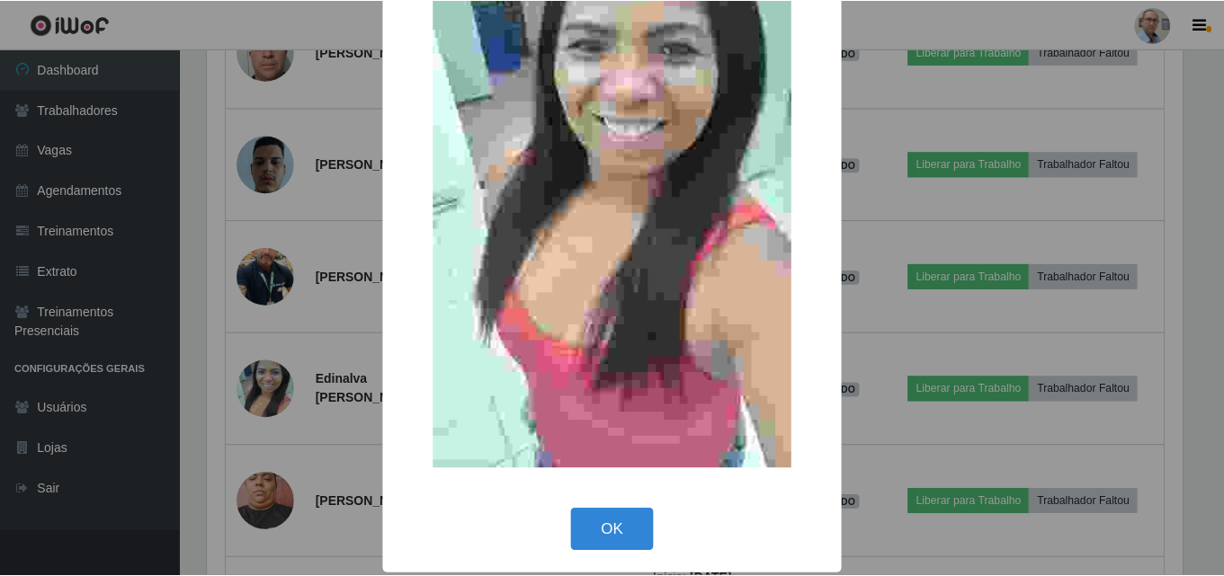
scroll to position [220, 0]
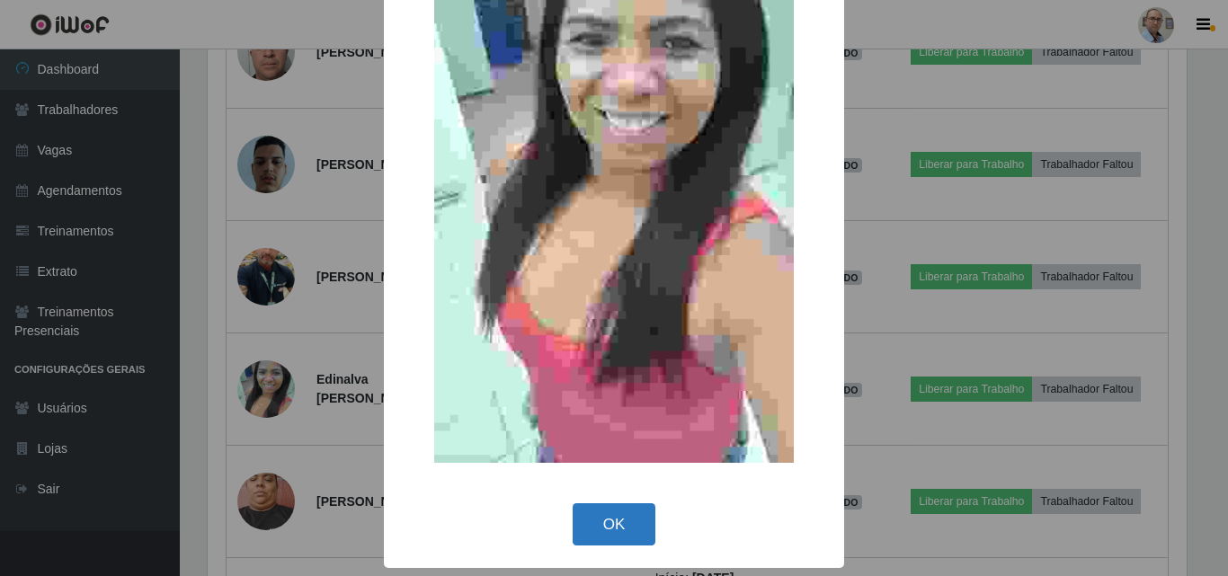
click at [608, 525] on button "OK" at bounding box center [615, 525] width 84 height 42
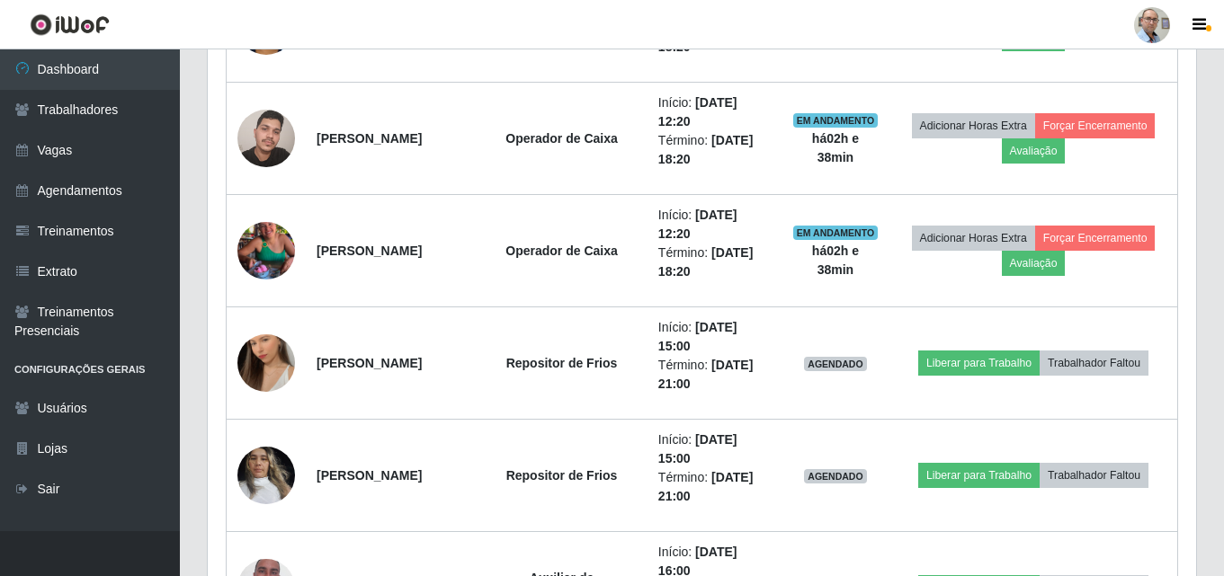
scroll to position [1017, 0]
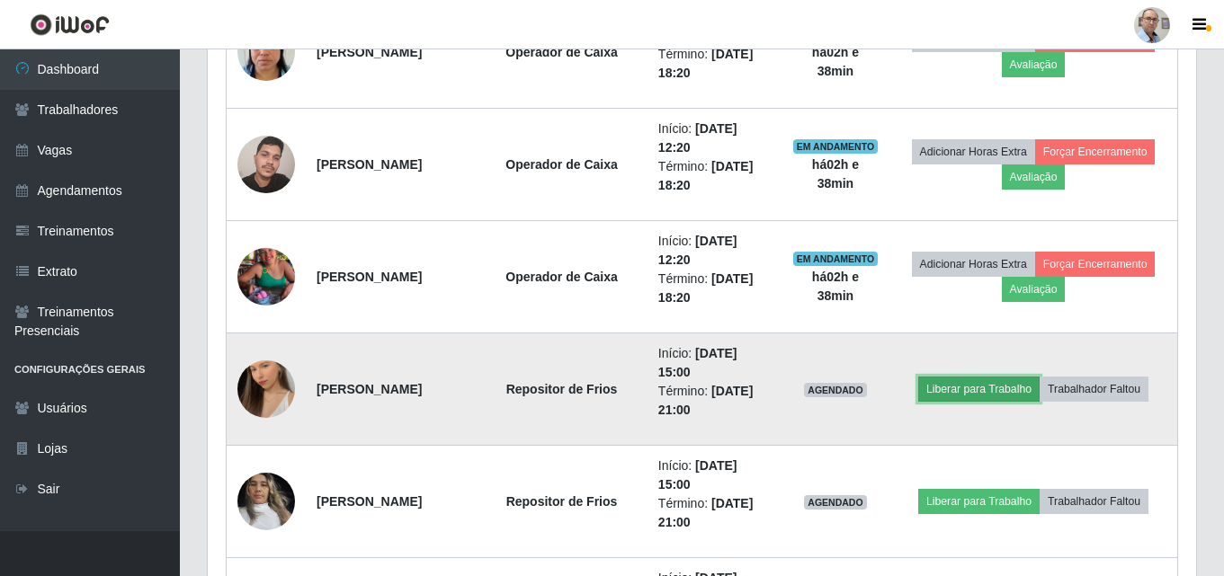
click at [1000, 389] on button "Liberar para Trabalho" at bounding box center [978, 389] width 121 height 25
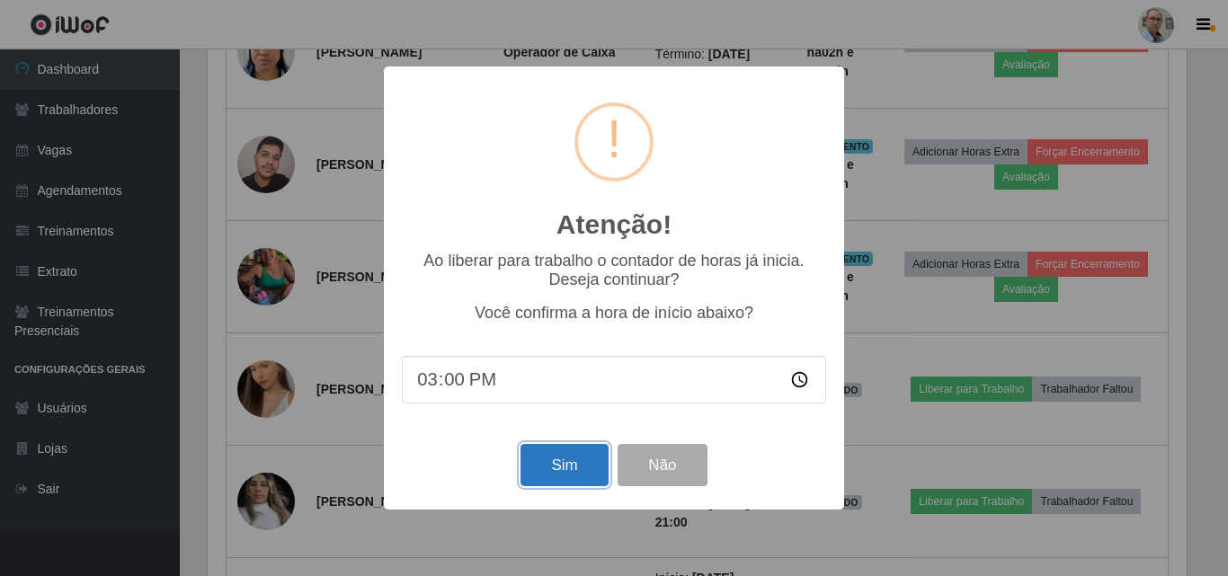
click at [561, 467] on button "Sim" at bounding box center [564, 465] width 87 height 42
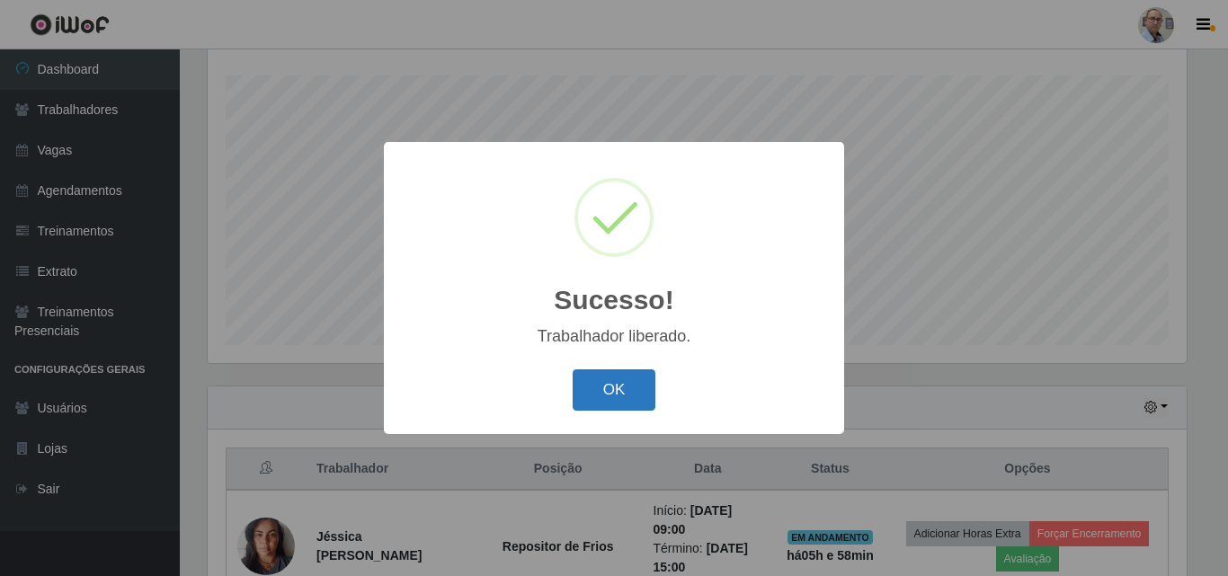
click at [591, 390] on button "OK" at bounding box center [615, 391] width 84 height 42
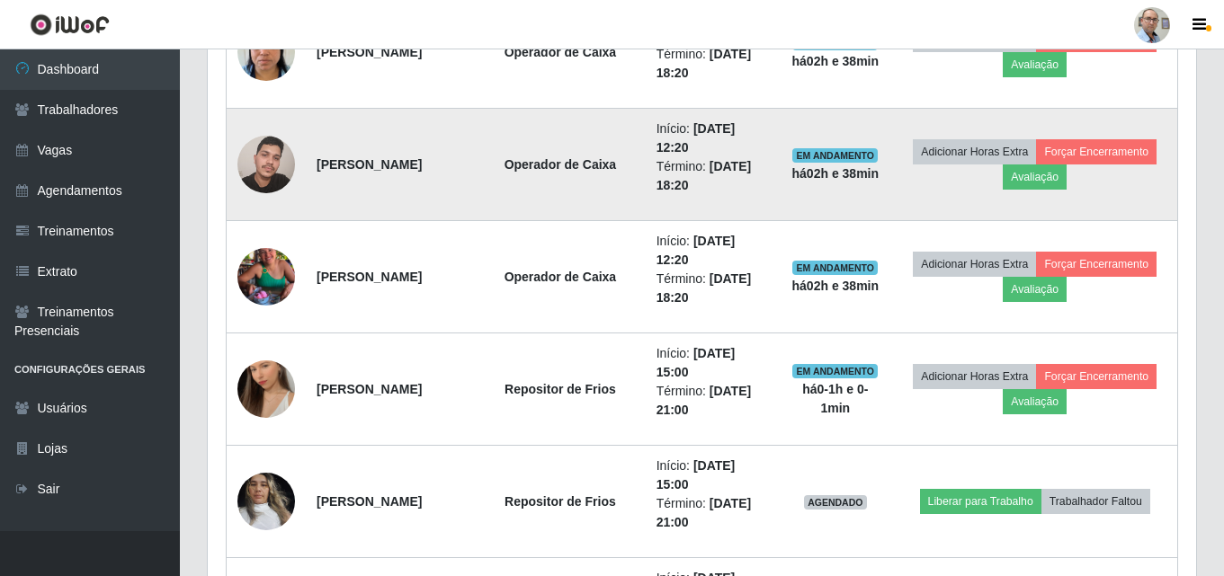
scroll to position [1107, 0]
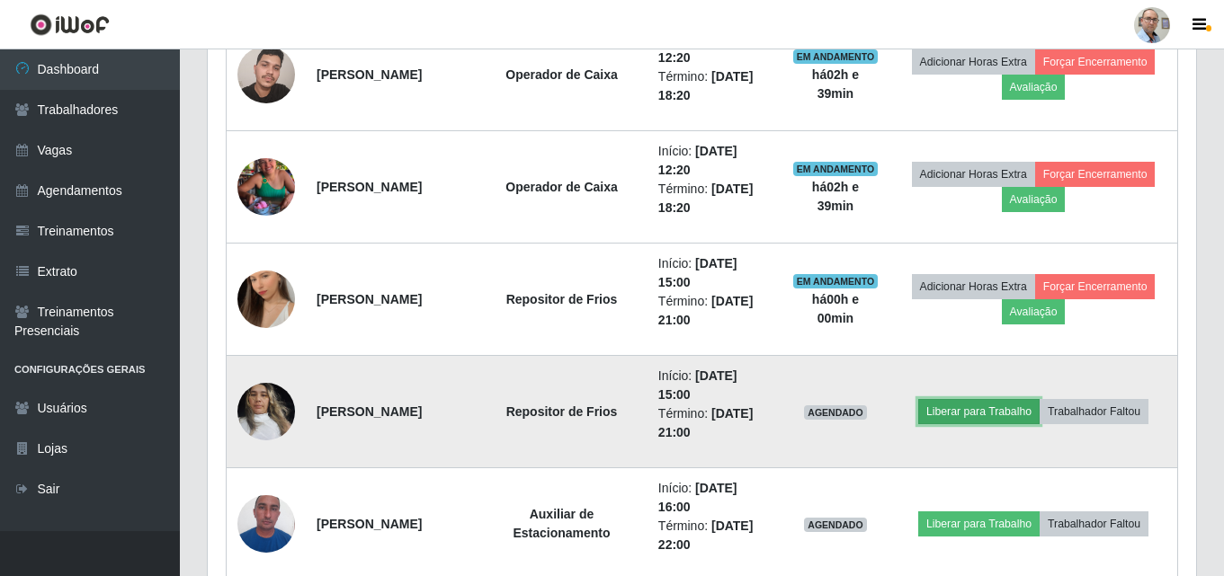
click at [985, 415] on button "Liberar para Trabalho" at bounding box center [978, 411] width 121 height 25
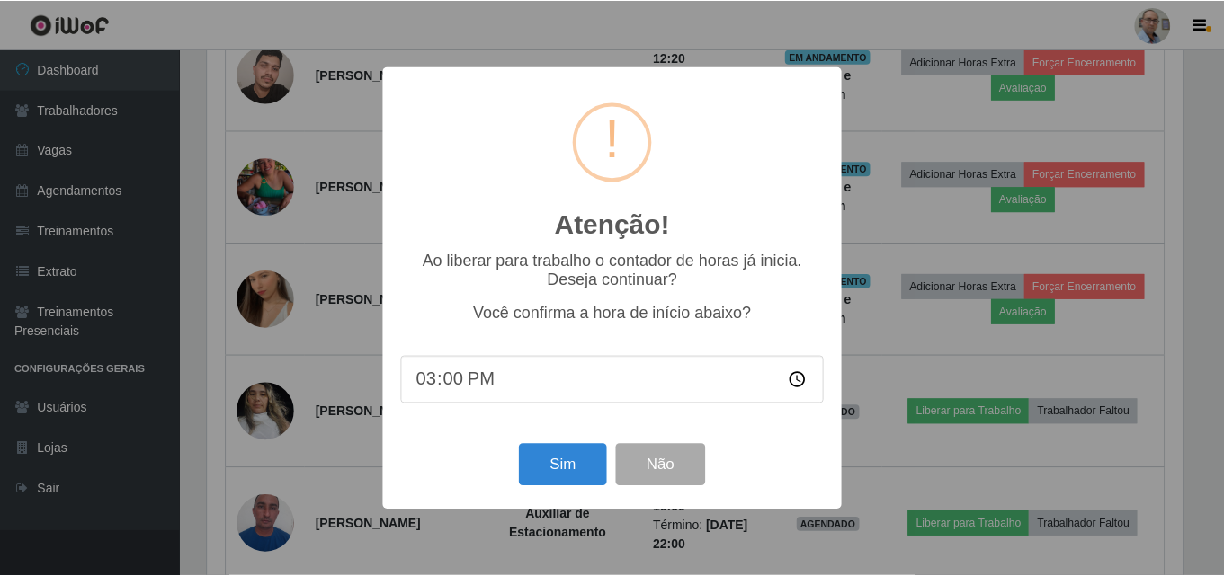
scroll to position [373, 979]
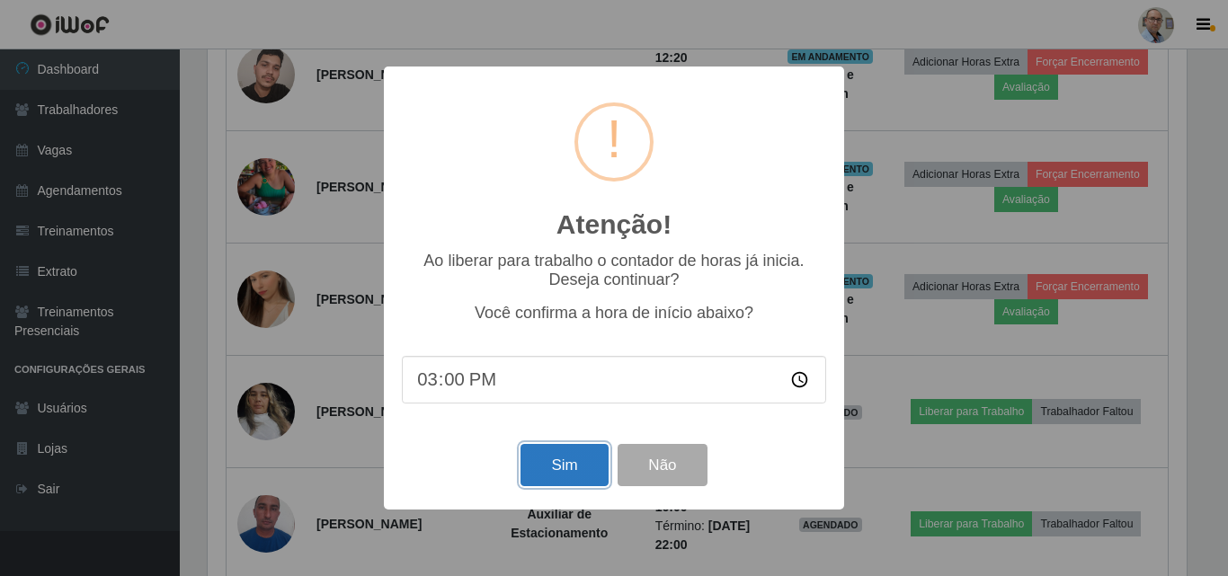
click at [570, 468] on button "Sim" at bounding box center [564, 465] width 87 height 42
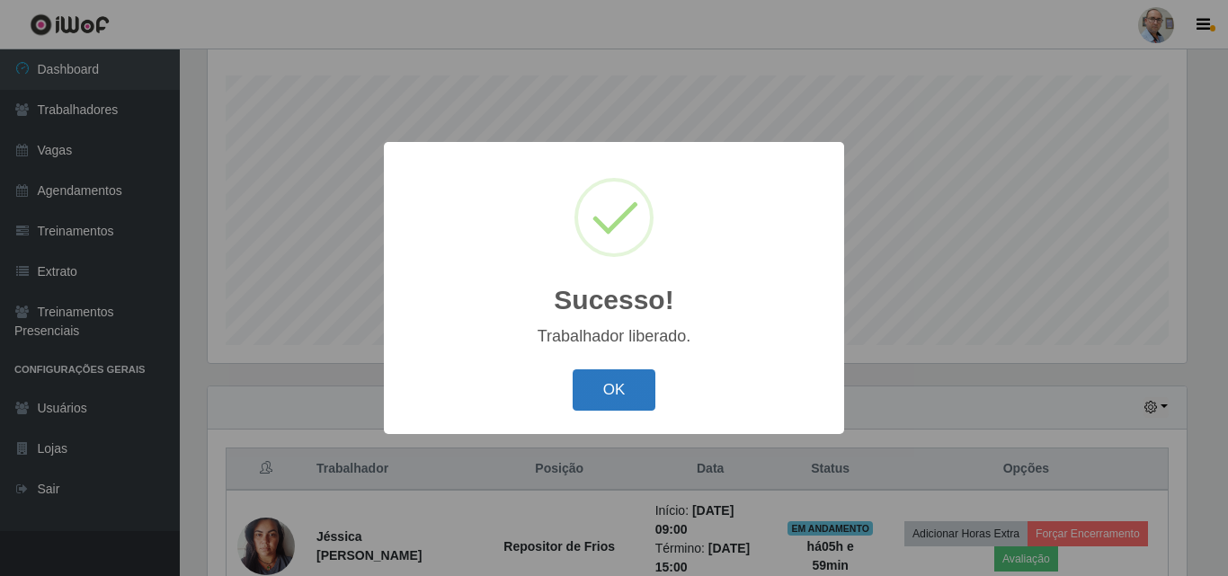
click at [607, 400] on button "OK" at bounding box center [615, 391] width 84 height 42
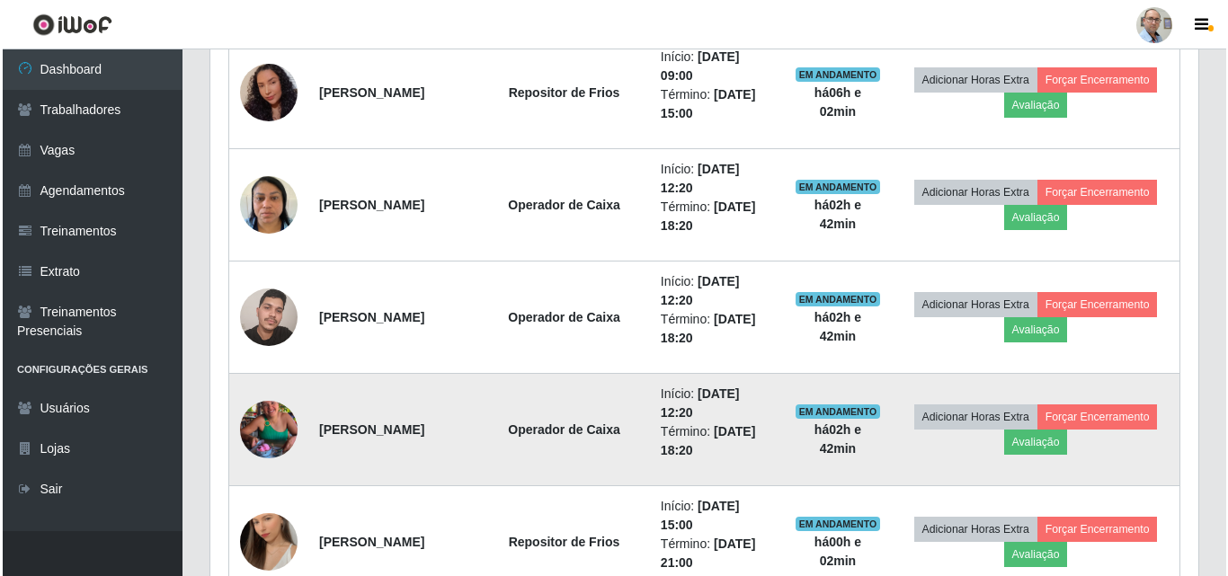
scroll to position [657, 0]
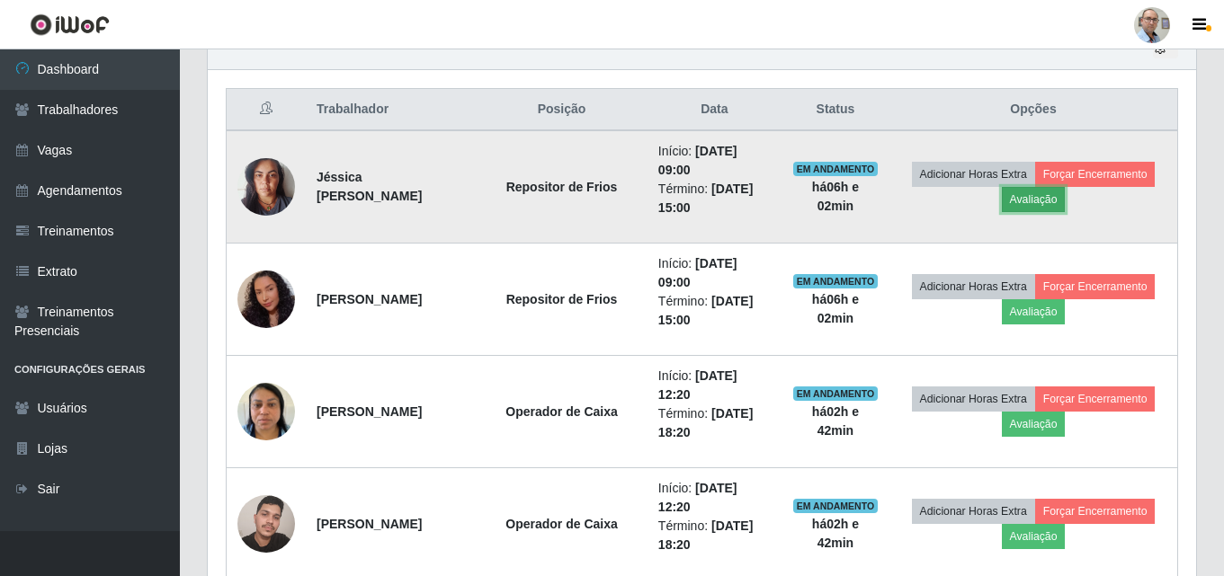
click at [1066, 205] on button "Avaliação" at bounding box center [1034, 199] width 64 height 25
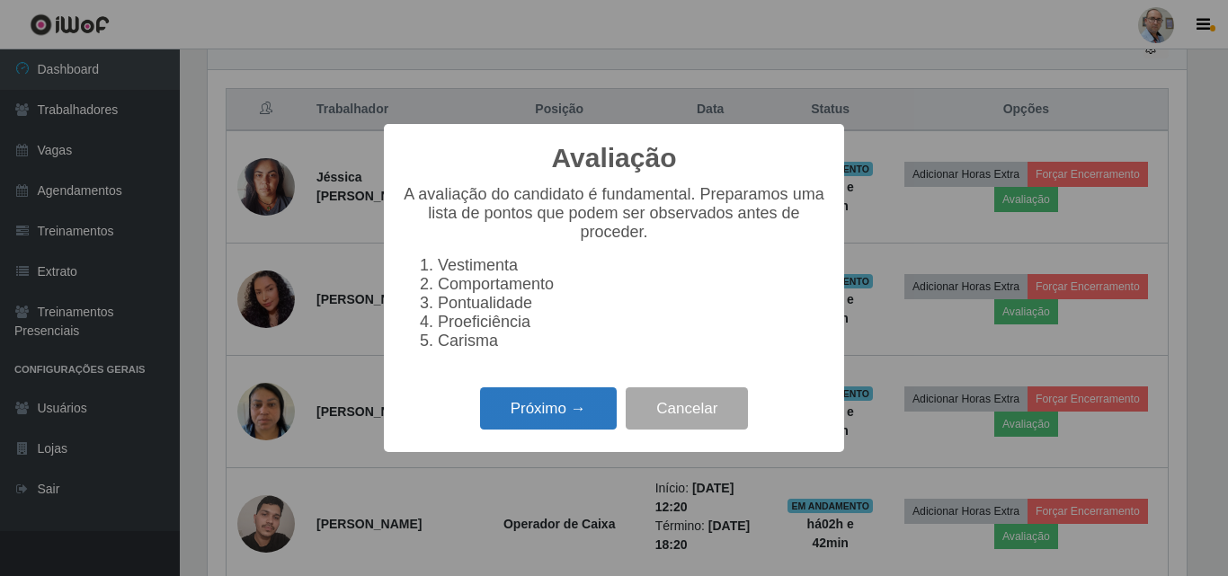
click at [550, 415] on button "Próximo →" at bounding box center [548, 409] width 137 height 42
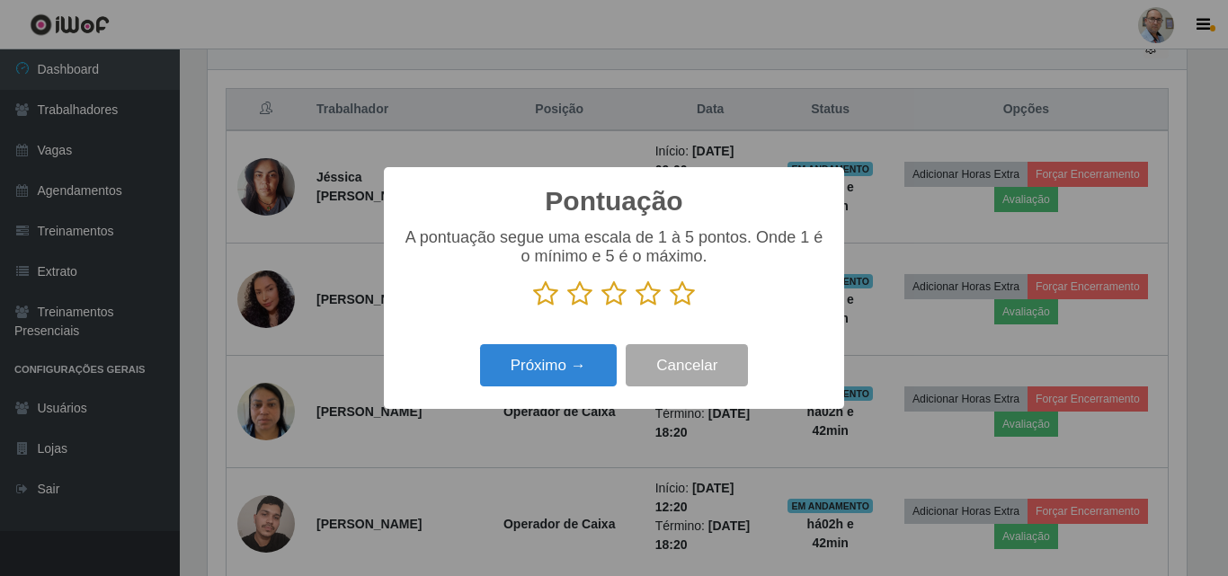
scroll to position [898950, 898344]
click at [665, 303] on p at bounding box center [614, 294] width 424 height 27
click at [677, 299] on icon at bounding box center [682, 294] width 25 height 27
click at [670, 308] on input "radio" at bounding box center [670, 308] width 0 height 0
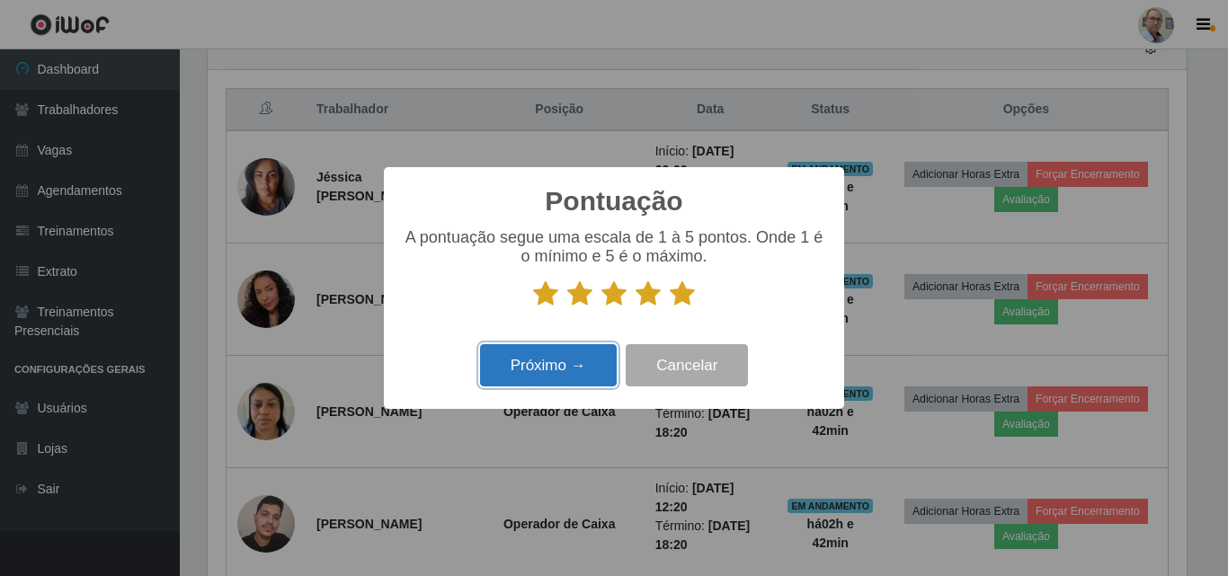
click at [559, 376] on button "Próximo →" at bounding box center [548, 365] width 137 height 42
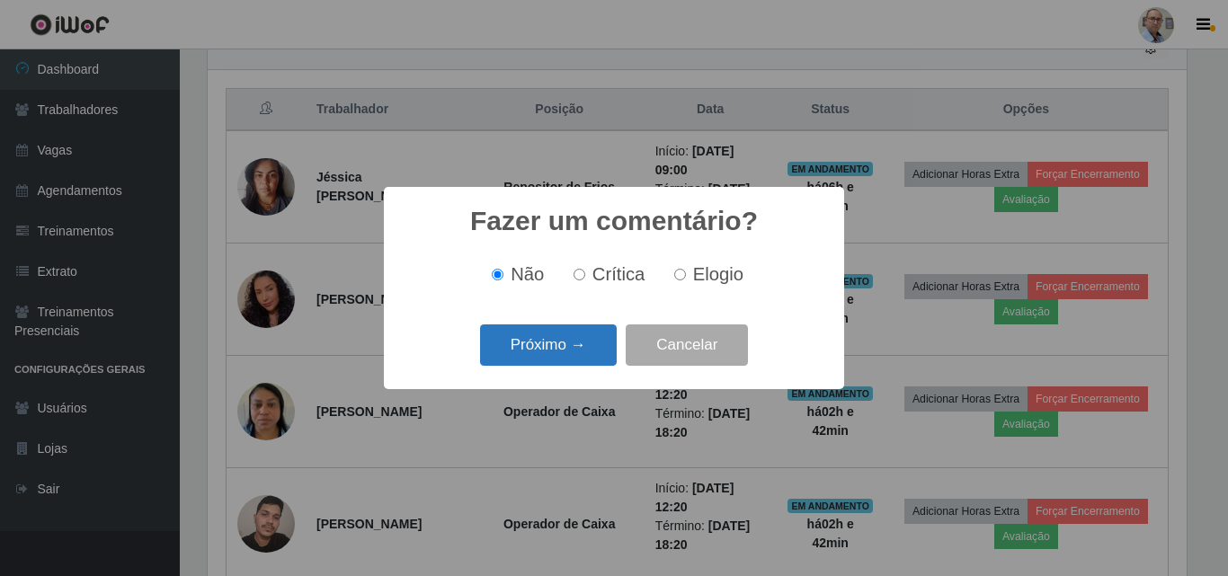
click at [559, 340] on button "Próximo →" at bounding box center [548, 346] width 137 height 42
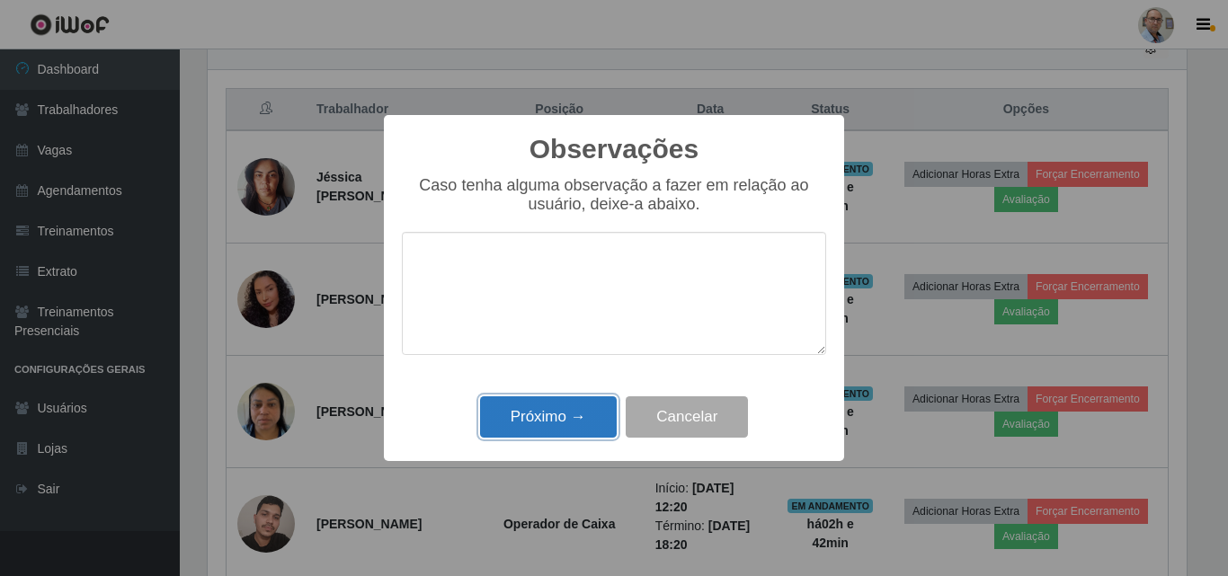
click at [548, 427] on button "Próximo →" at bounding box center [548, 418] width 137 height 42
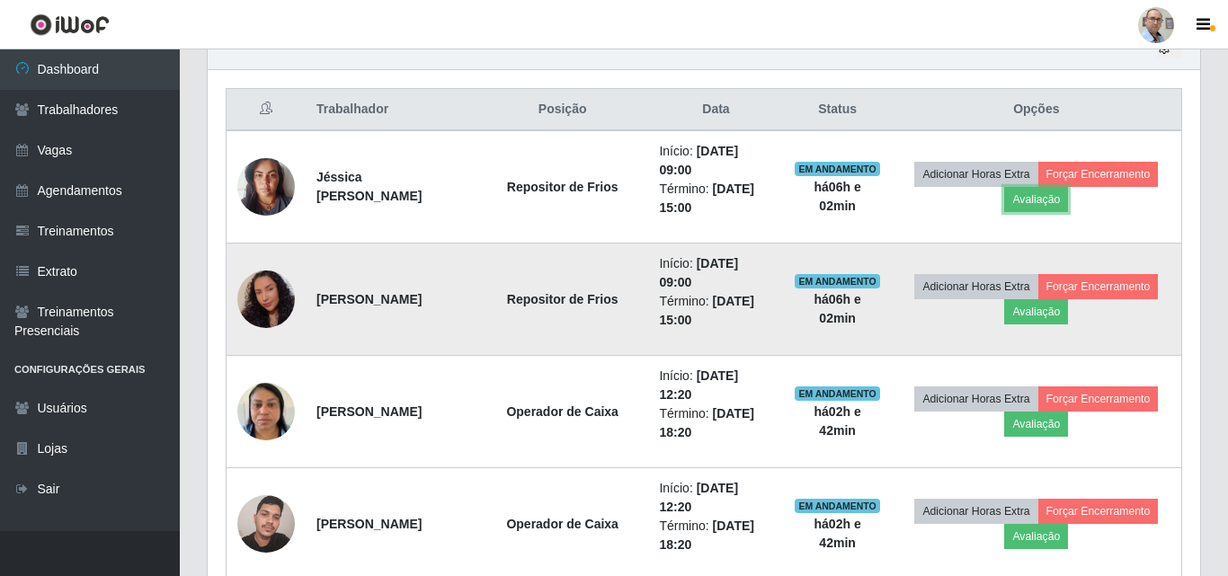
scroll to position [373, 988]
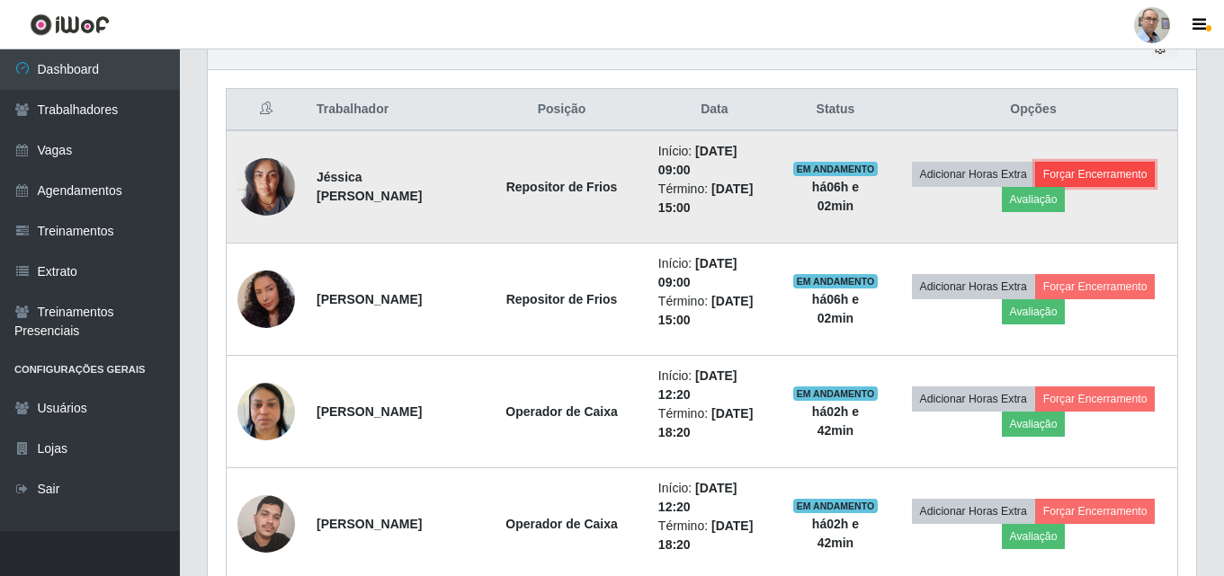
click at [1035, 187] on button "Forçar Encerramento" at bounding box center [1095, 174] width 121 height 25
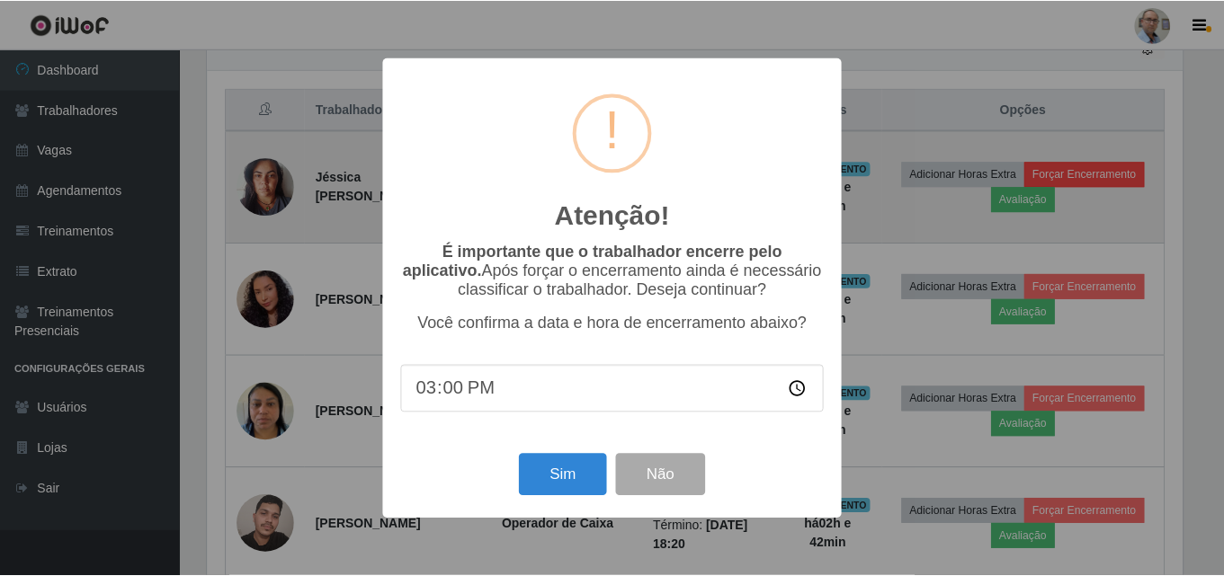
scroll to position [373, 979]
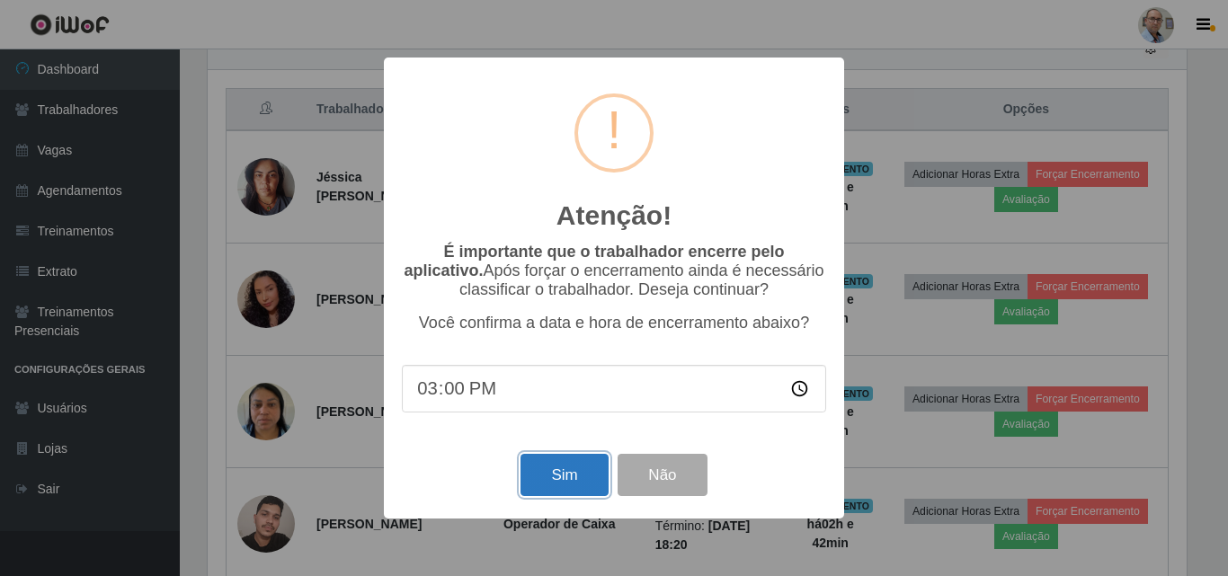
click at [532, 478] on button "Sim" at bounding box center [564, 475] width 87 height 42
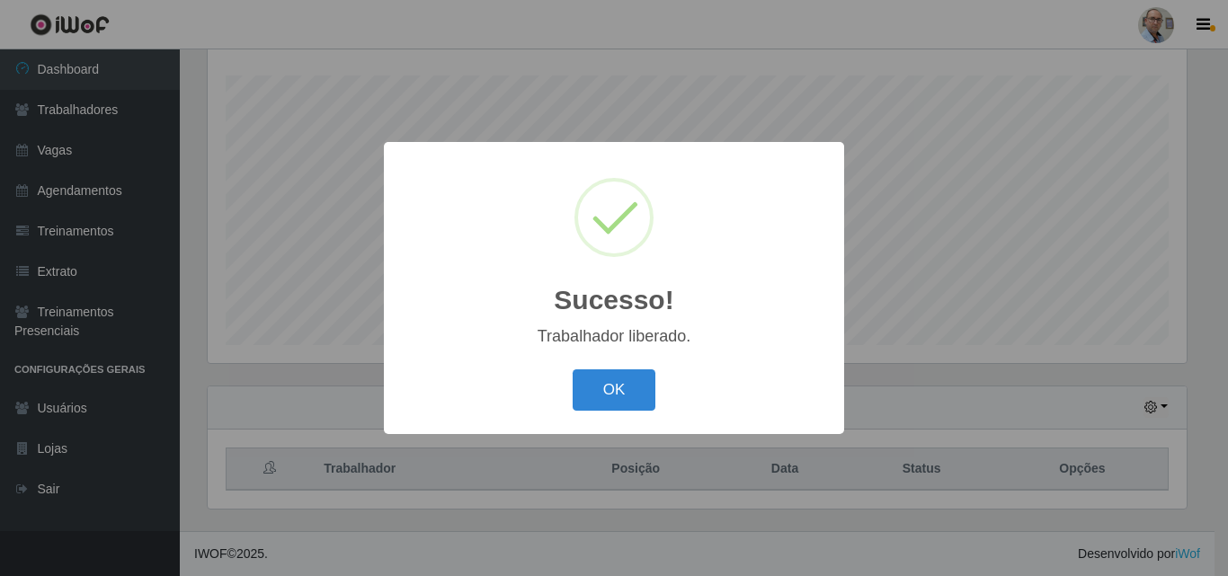
click at [584, 395] on button "OK" at bounding box center [615, 391] width 84 height 42
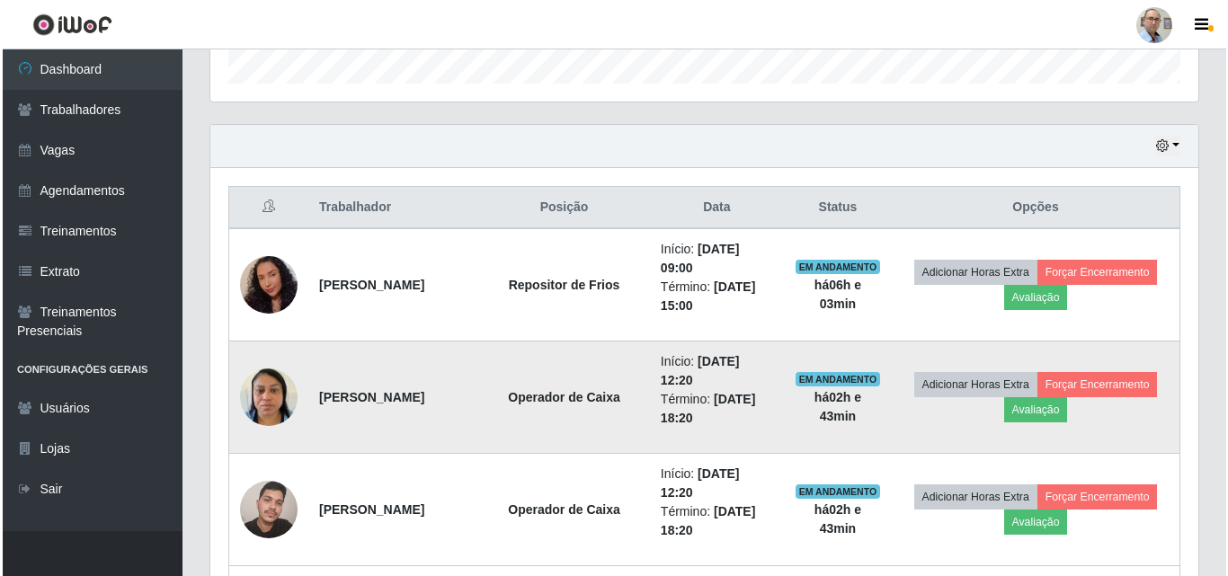
scroll to position [567, 0]
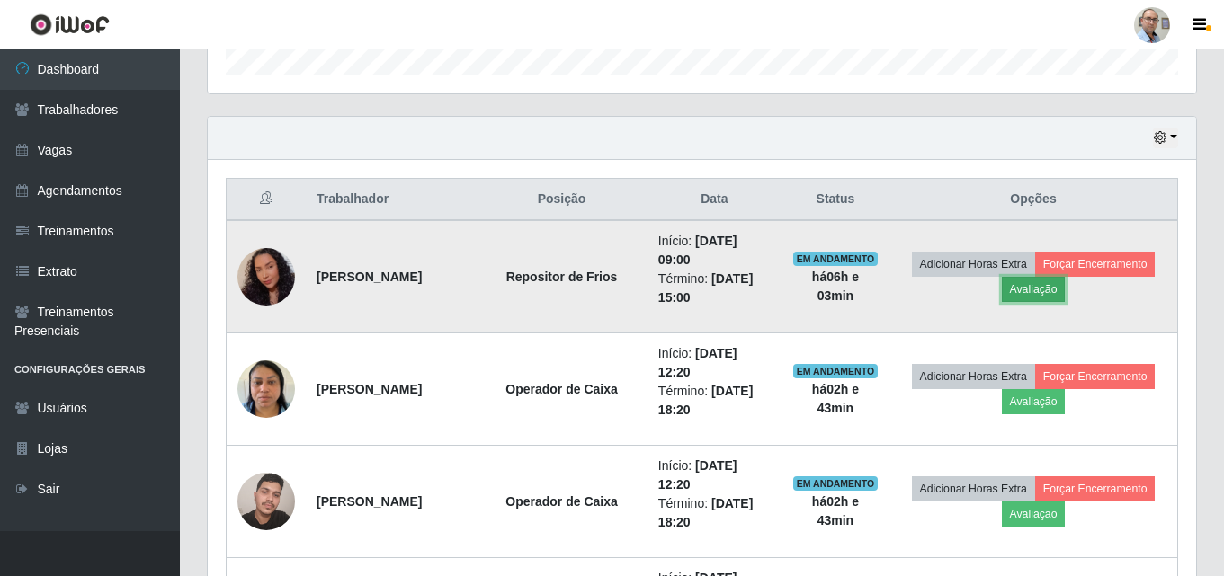
click at [1066, 288] on button "Avaliação" at bounding box center [1034, 289] width 64 height 25
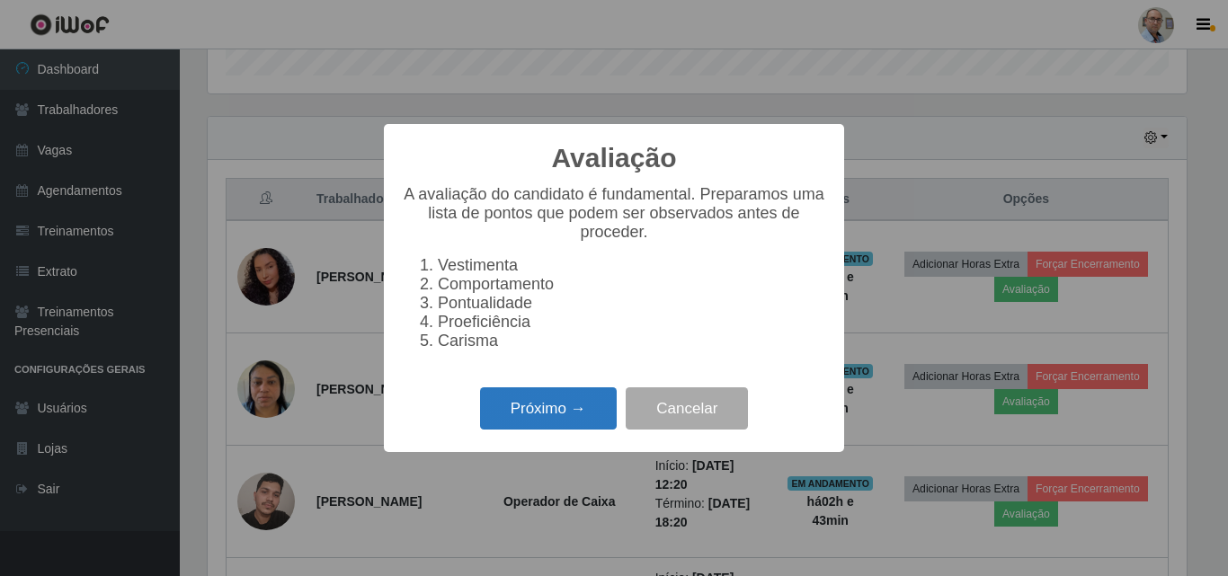
click at [582, 430] on button "Próximo →" at bounding box center [548, 409] width 137 height 42
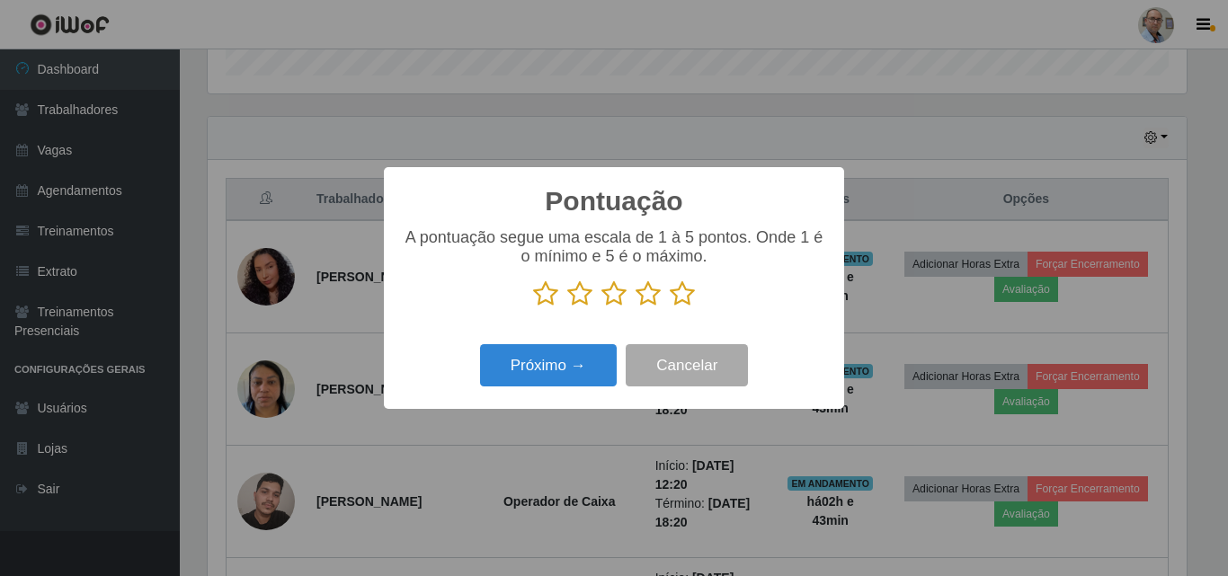
click at [677, 301] on icon at bounding box center [682, 294] width 25 height 27
click at [670, 308] on input "radio" at bounding box center [670, 308] width 0 height 0
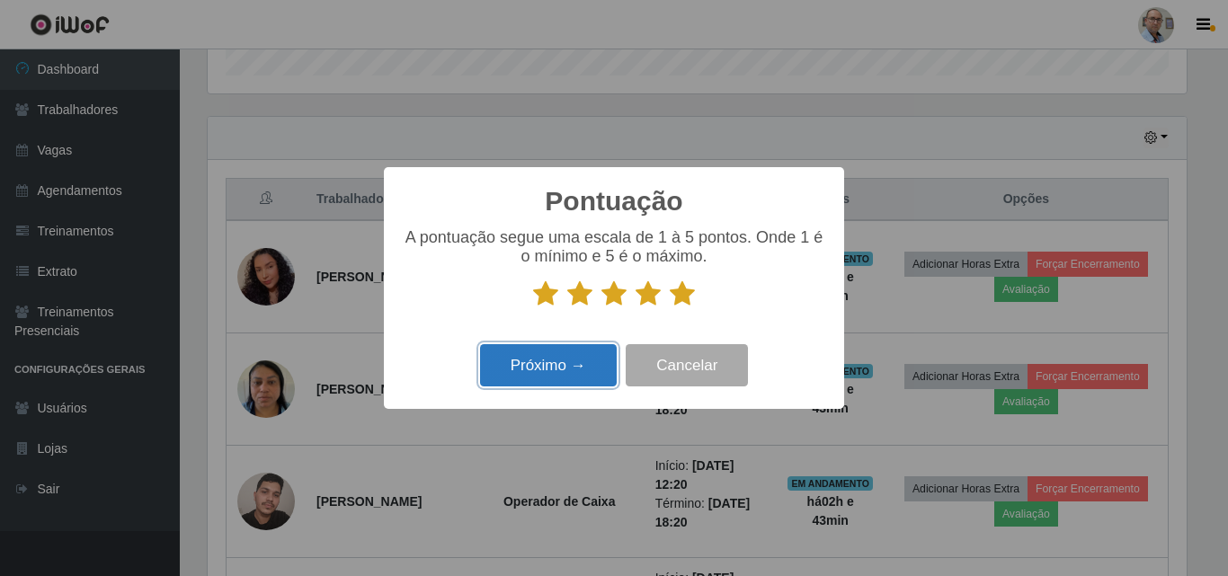
click at [592, 362] on button "Próximo →" at bounding box center [548, 365] width 137 height 42
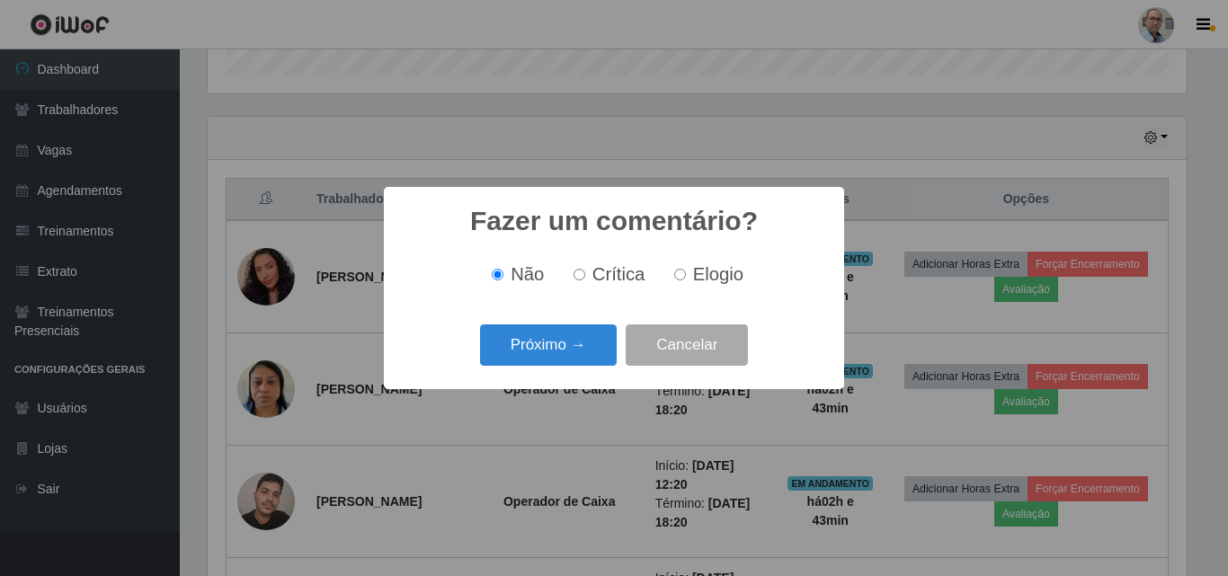
click at [592, 362] on button "Próximo →" at bounding box center [548, 346] width 137 height 42
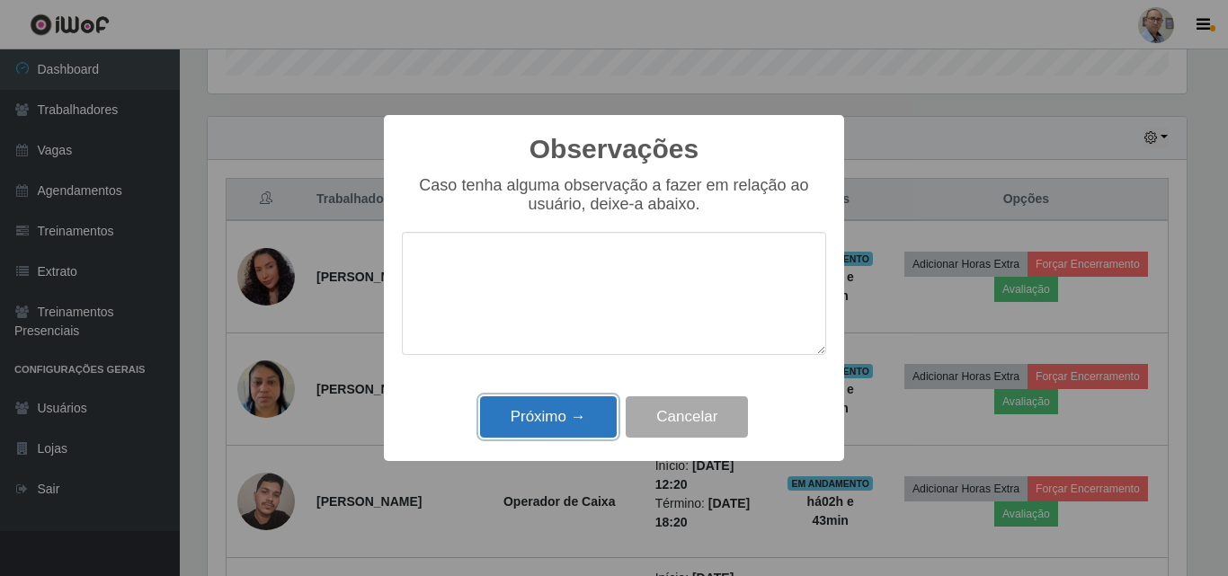
click at [560, 414] on button "Próximo →" at bounding box center [548, 418] width 137 height 42
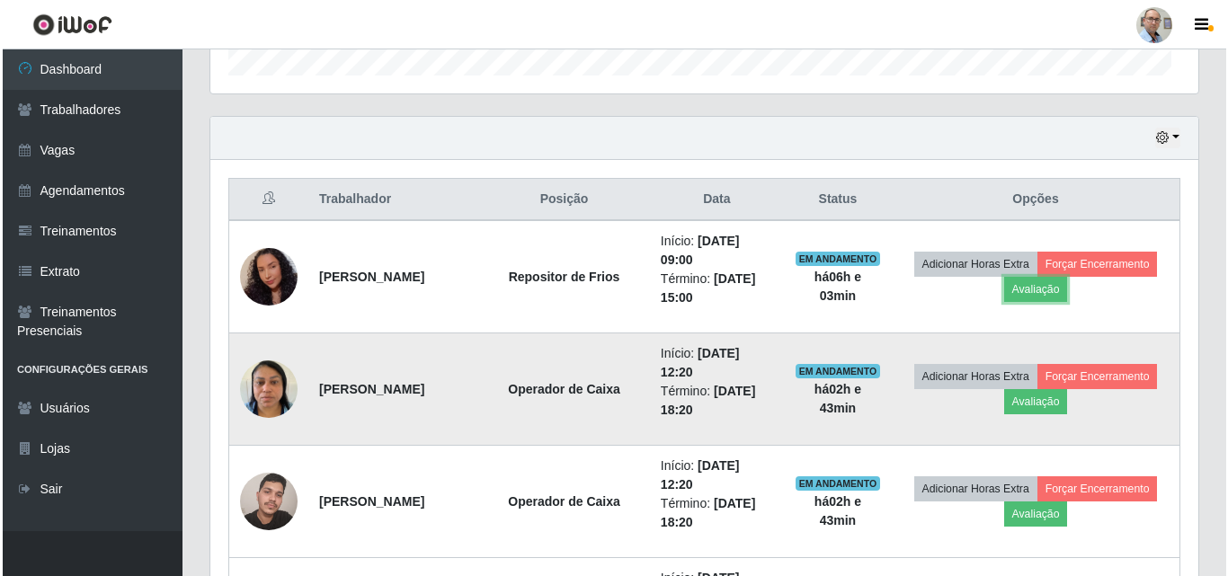
scroll to position [373, 988]
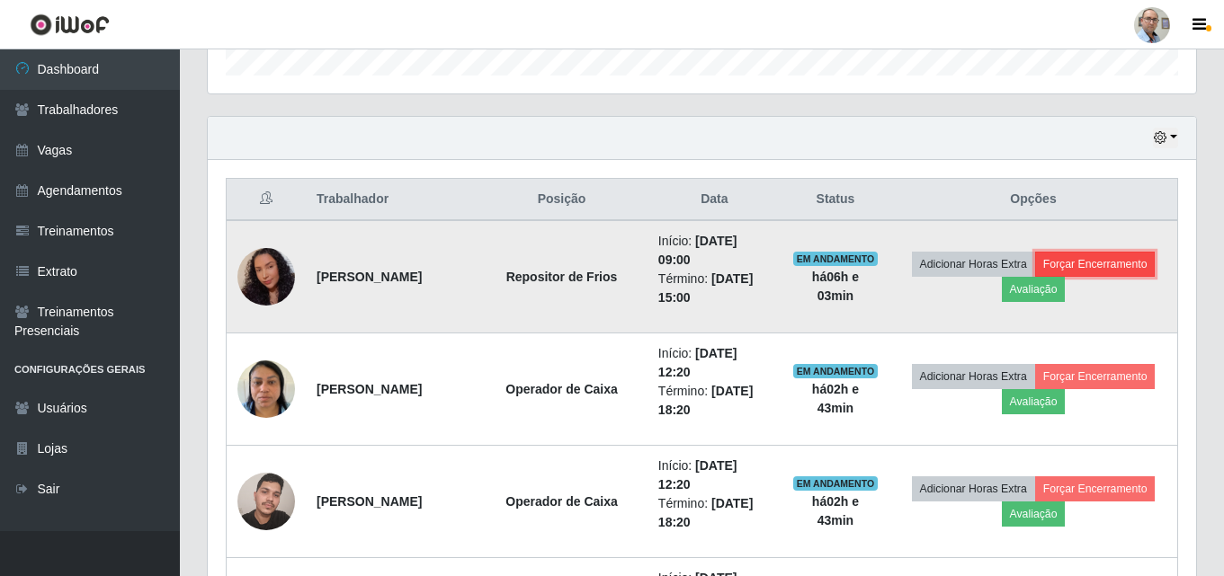
click at [1035, 277] on button "Forçar Encerramento" at bounding box center [1095, 264] width 121 height 25
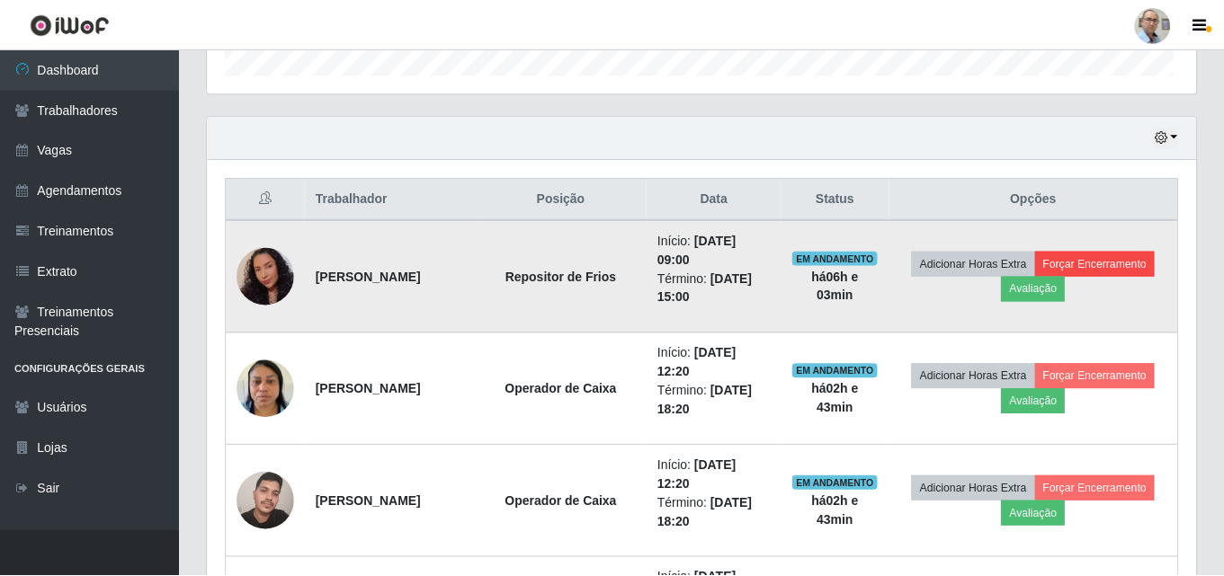
scroll to position [373, 979]
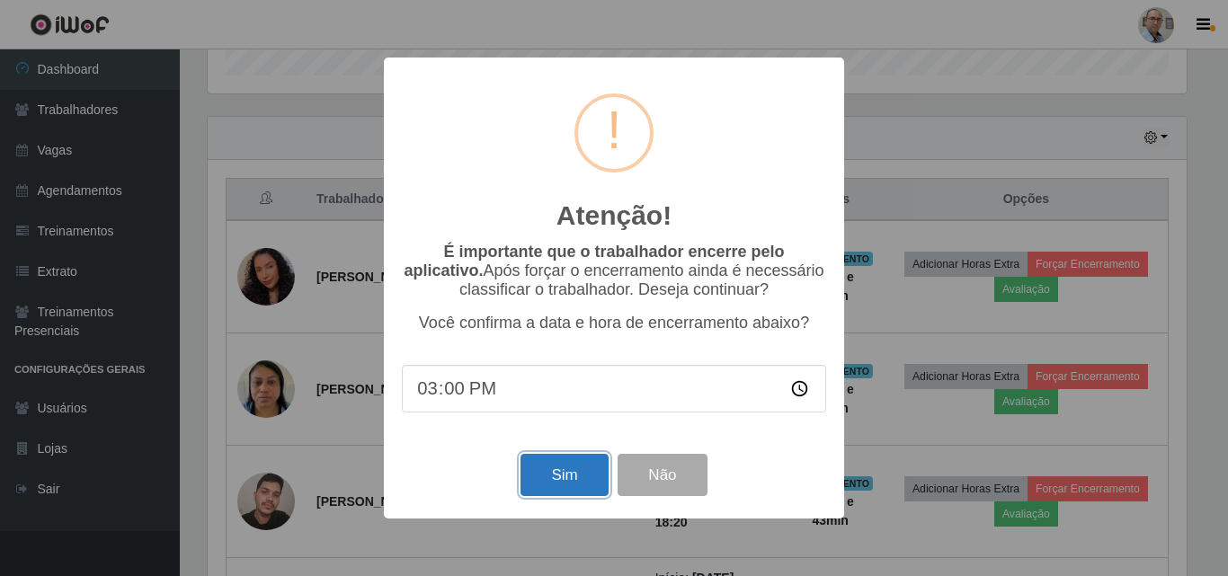
click at [563, 476] on button "Sim" at bounding box center [564, 475] width 87 height 42
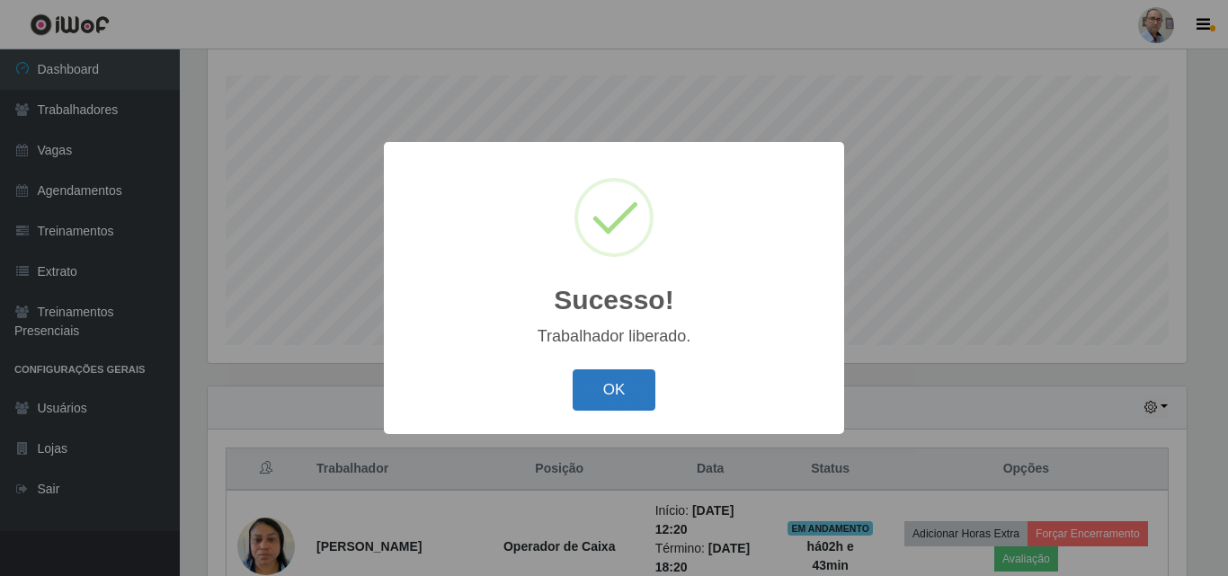
click at [619, 387] on button "OK" at bounding box center [615, 391] width 84 height 42
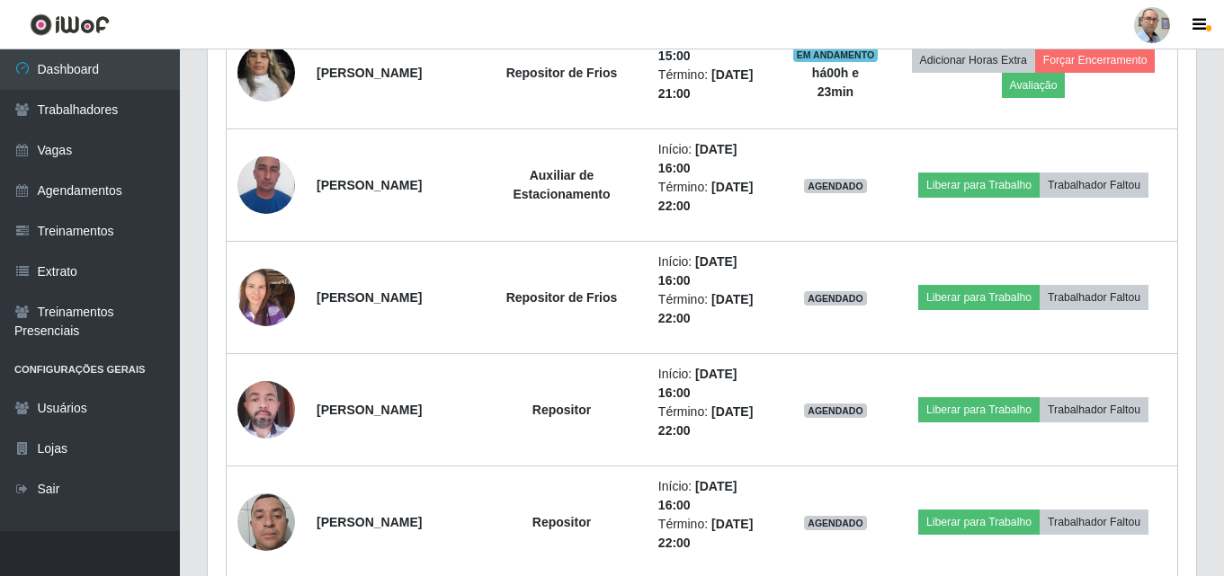
scroll to position [1197, 0]
